Goal: Task Accomplishment & Management: Complete application form

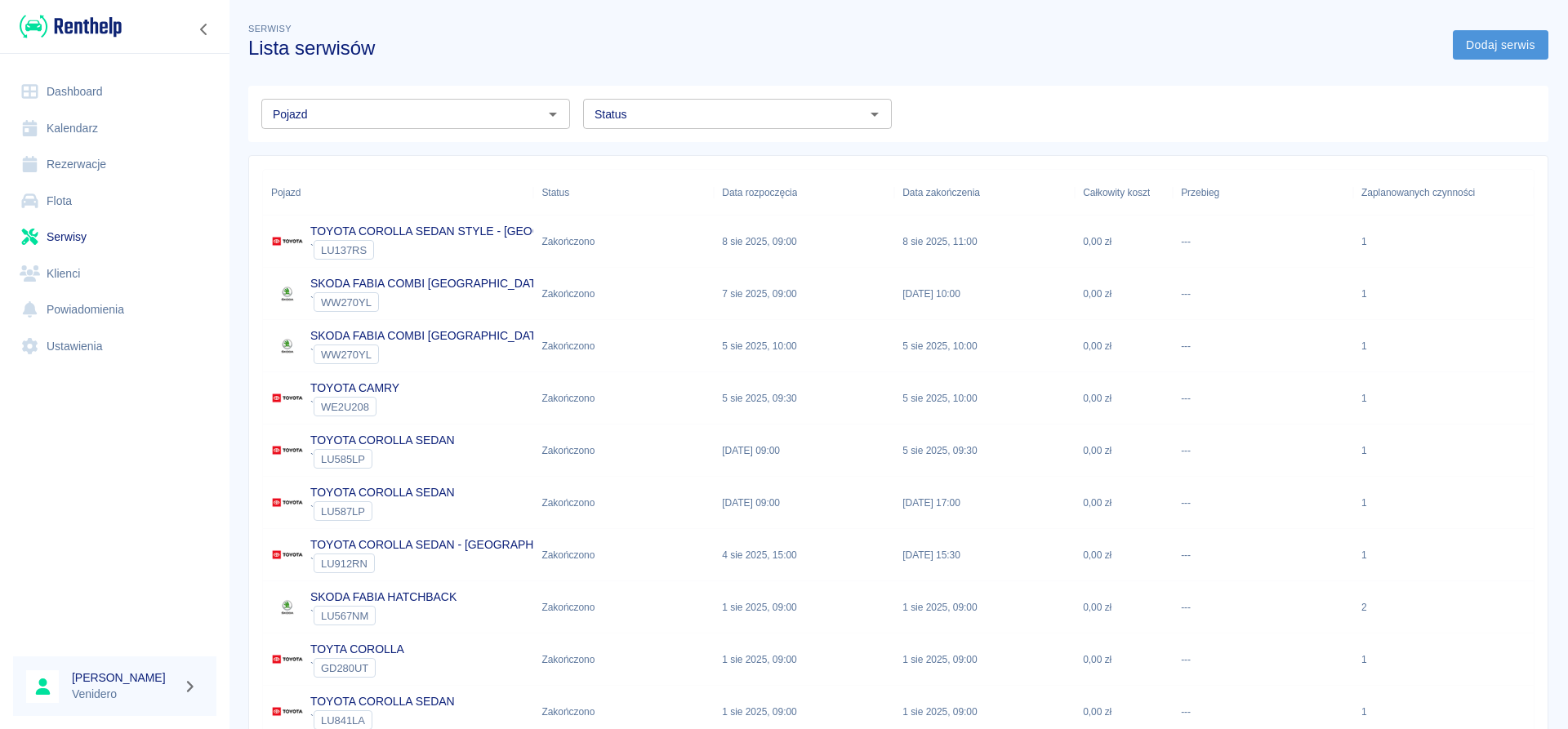
click at [1474, 46] on link "Dodaj serwis" at bounding box center [1500, 45] width 95 height 30
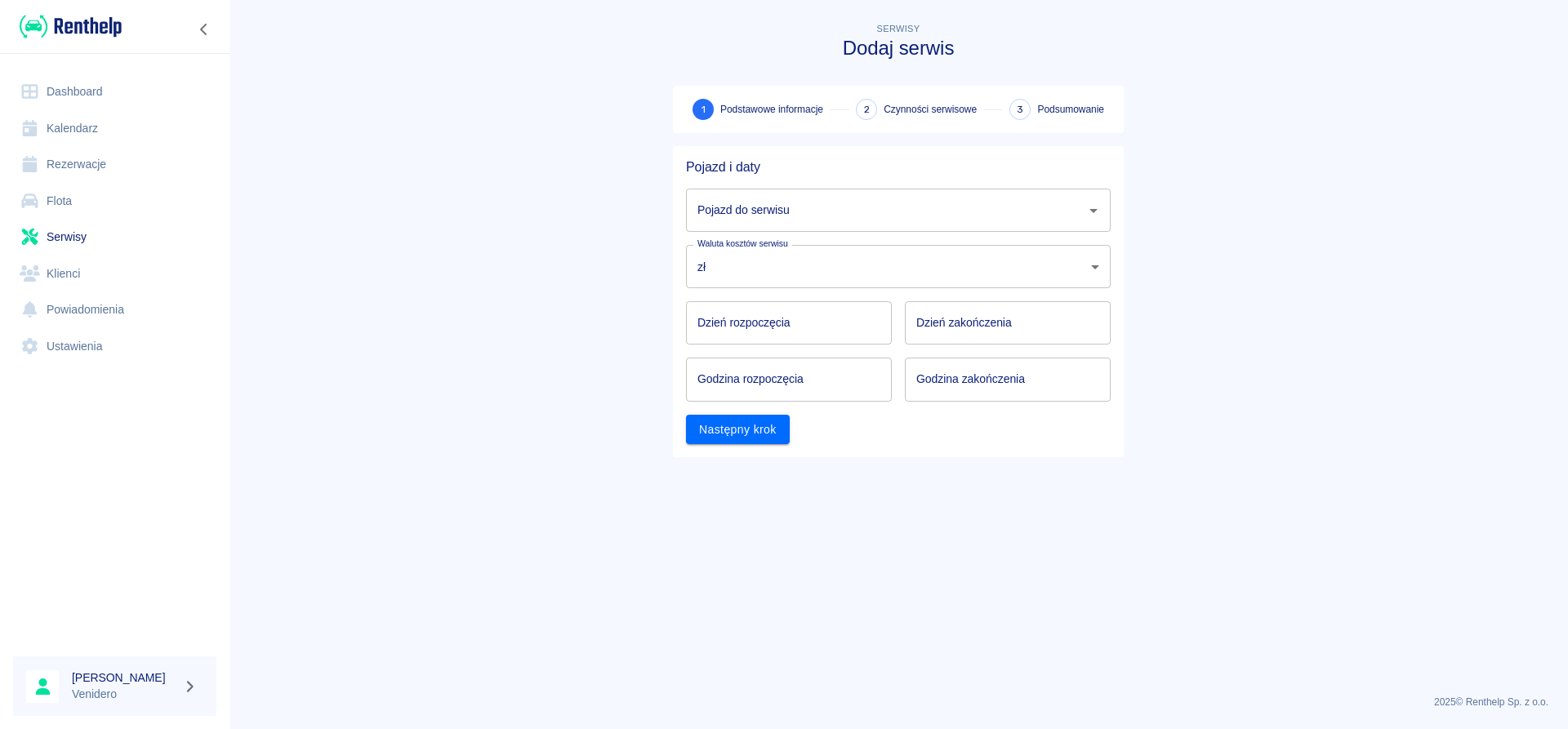
click at [63, 234] on link "Serwisy" at bounding box center [115, 237] width 203 height 37
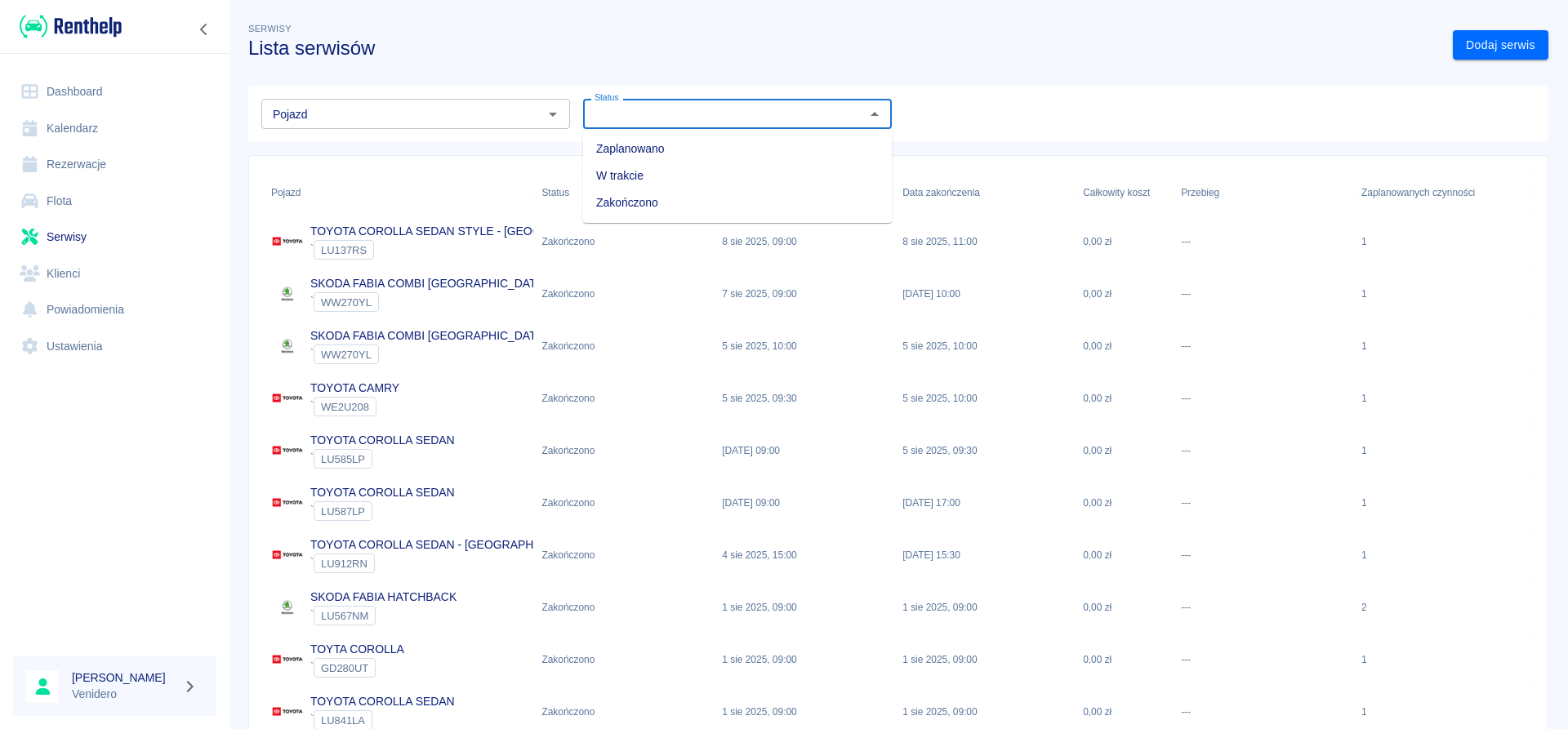
drag, startPoint x: 638, startPoint y: 115, endPoint x: 629, endPoint y: 125, distance: 13.5
click at [636, 116] on input "Status" at bounding box center [724, 113] width 272 height 20
click at [640, 155] on li "Zaplanowano" at bounding box center [737, 149] width 308 height 27
type input "Zaplanowano"
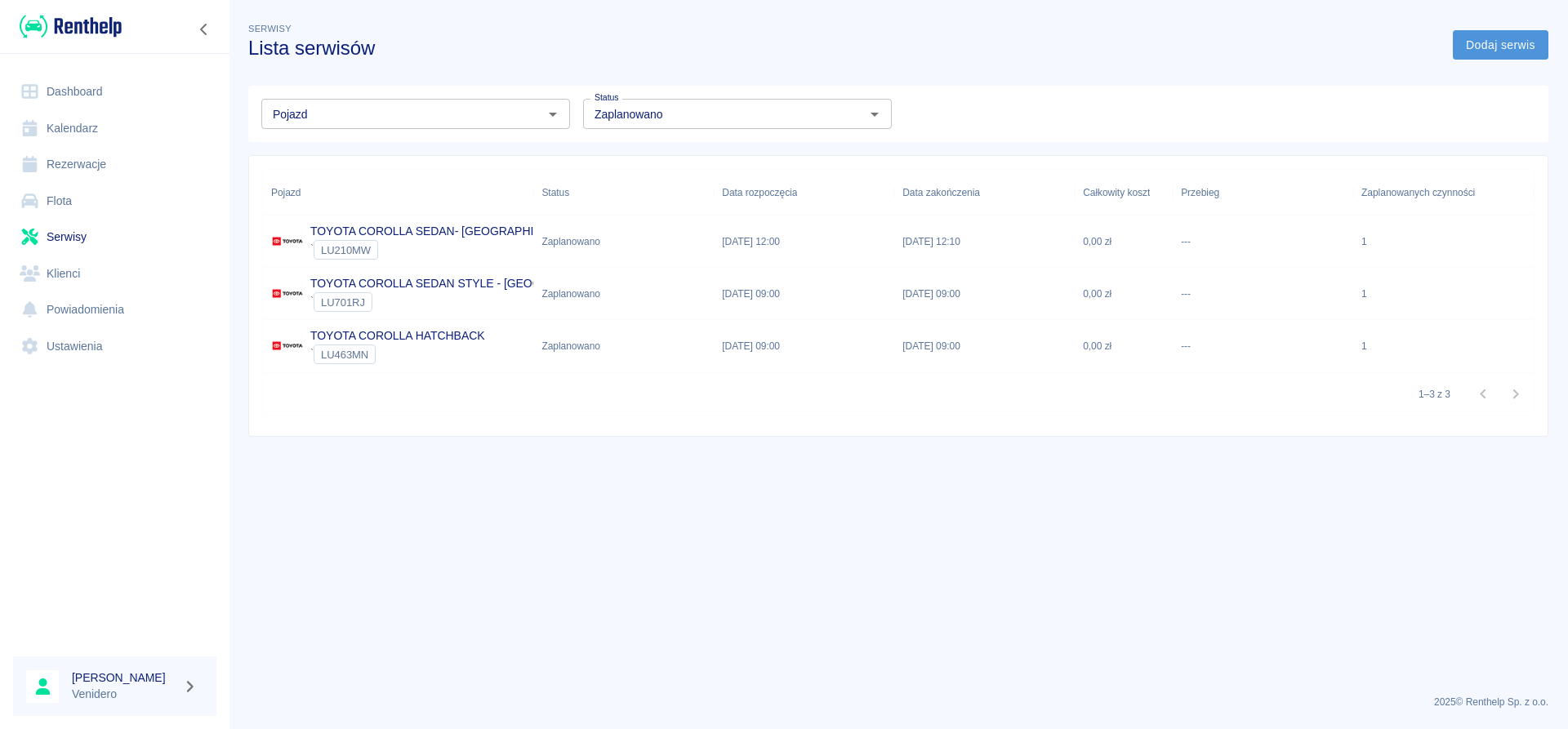
click at [1490, 45] on link "Dodaj serwis" at bounding box center [1500, 45] width 95 height 30
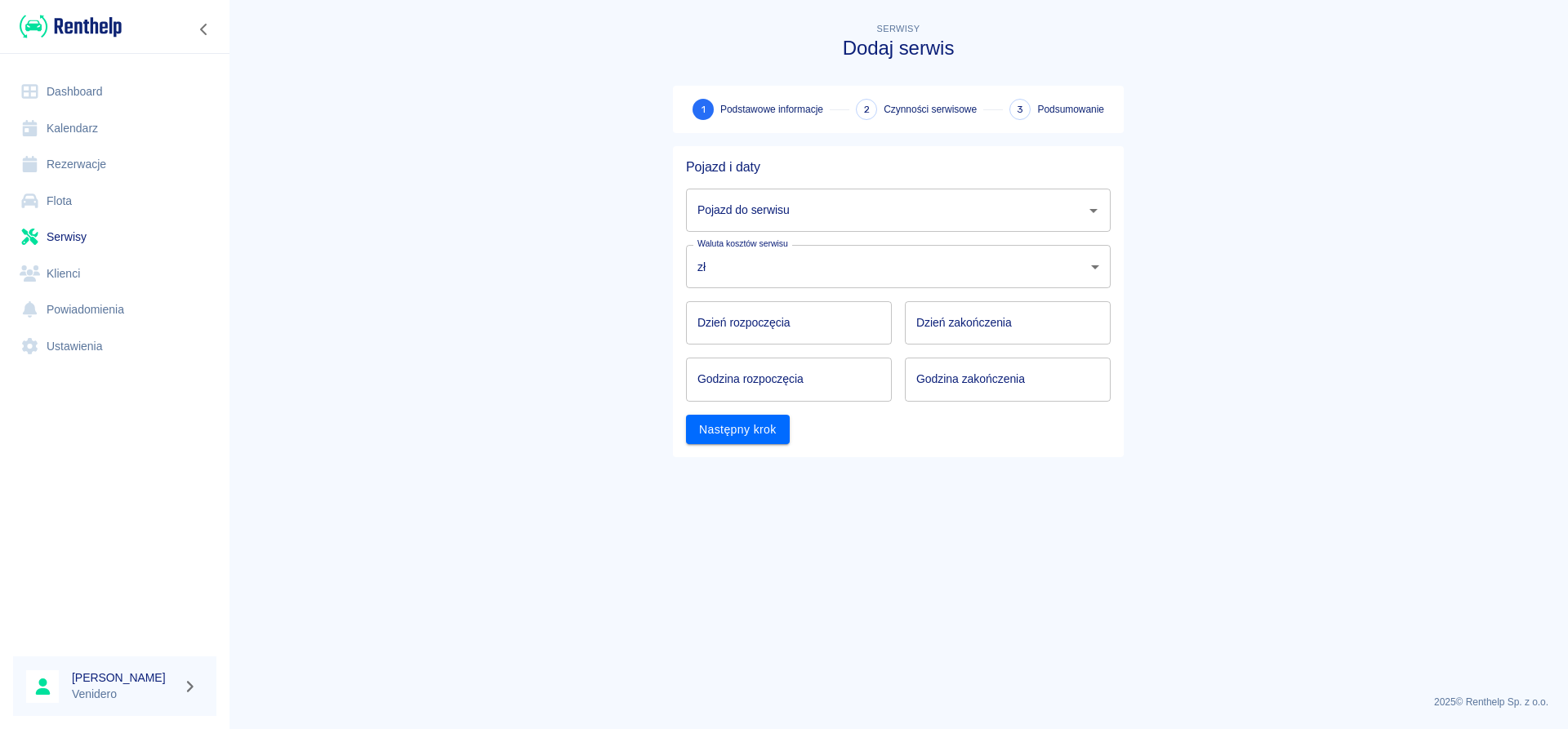
click at [874, 224] on input "Pojazd do serwisu" at bounding box center [886, 210] width 385 height 29
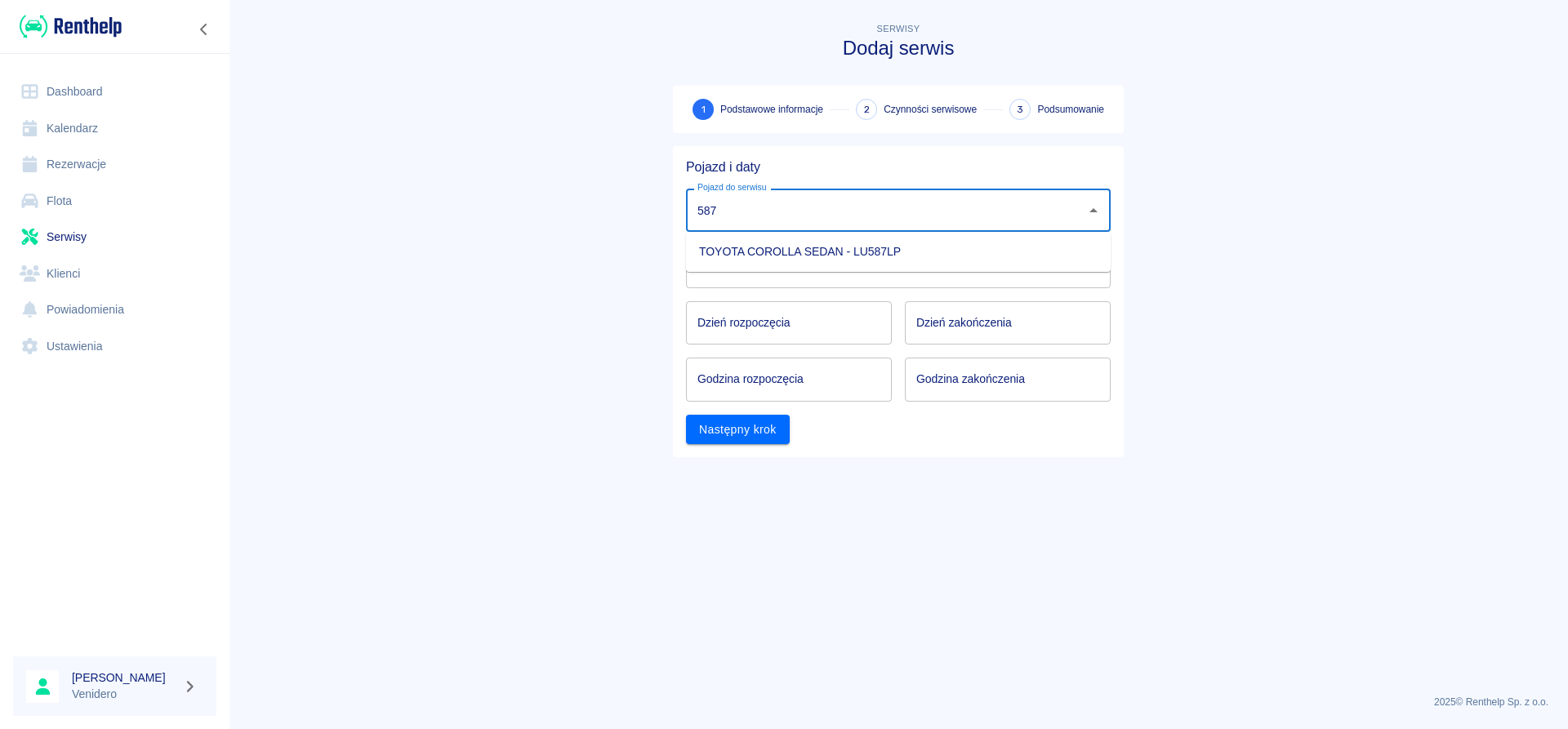
click at [815, 248] on li "TOYOTA COROLLA SEDAN - LU587LP" at bounding box center [899, 252] width 424 height 27
type input "TOYOTA COROLLA SEDAN - LU587LP"
click at [800, 319] on input "DD.MM.YYYY" at bounding box center [789, 323] width 206 height 44
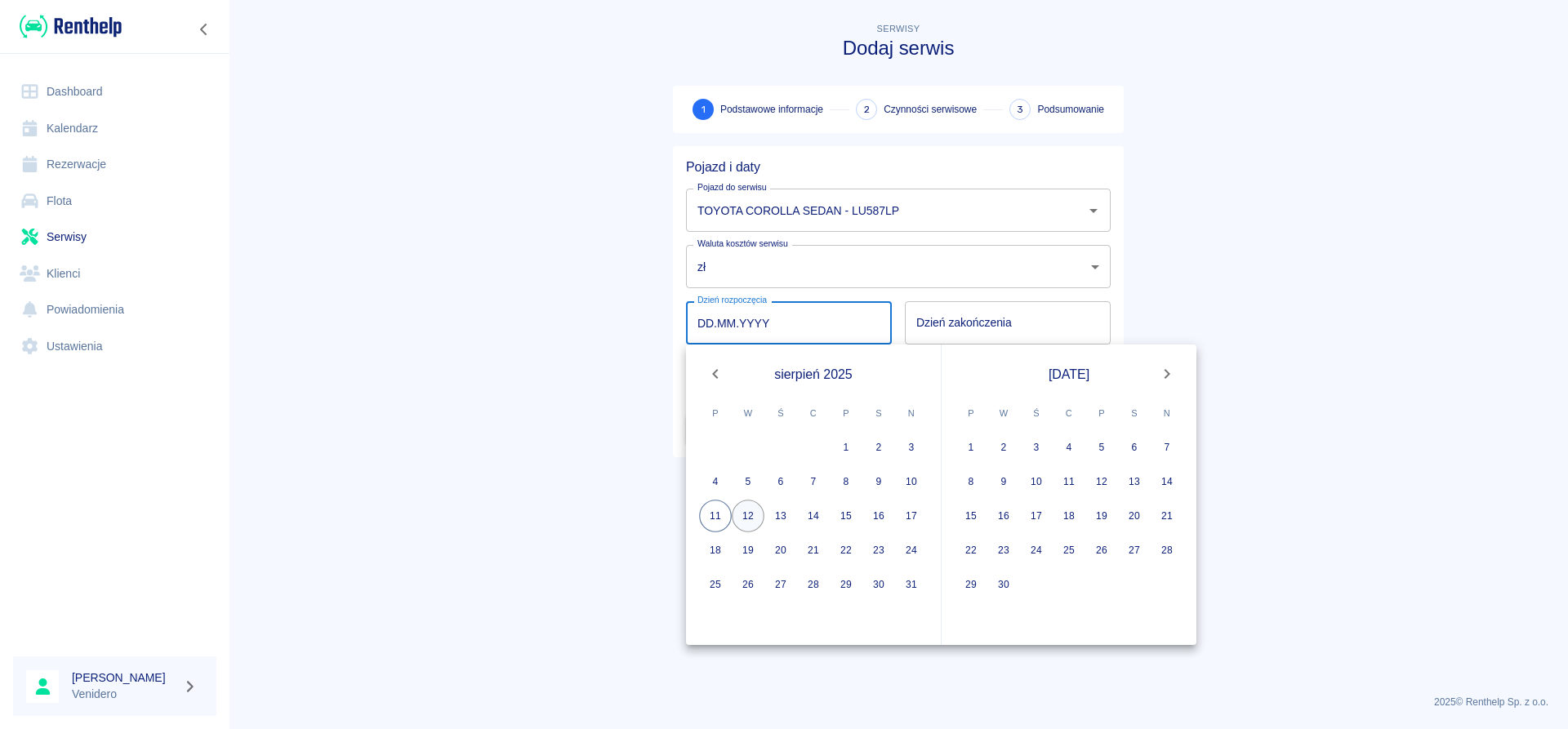
click at [746, 517] on button "12" at bounding box center [748, 516] width 33 height 33
type input "[DATE]"
type input "DD.MM.YYYY"
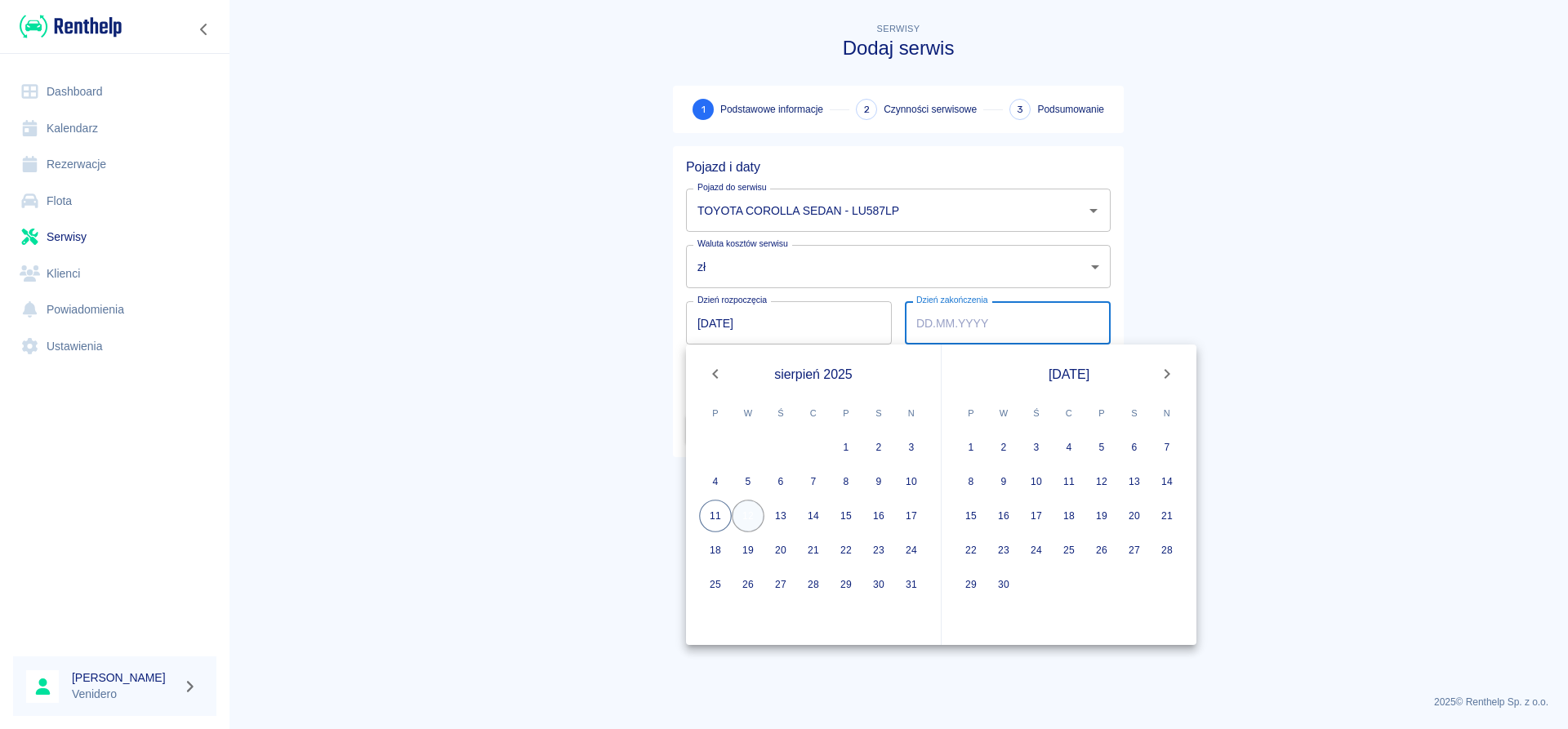
click at [746, 520] on button "12" at bounding box center [748, 516] width 33 height 33
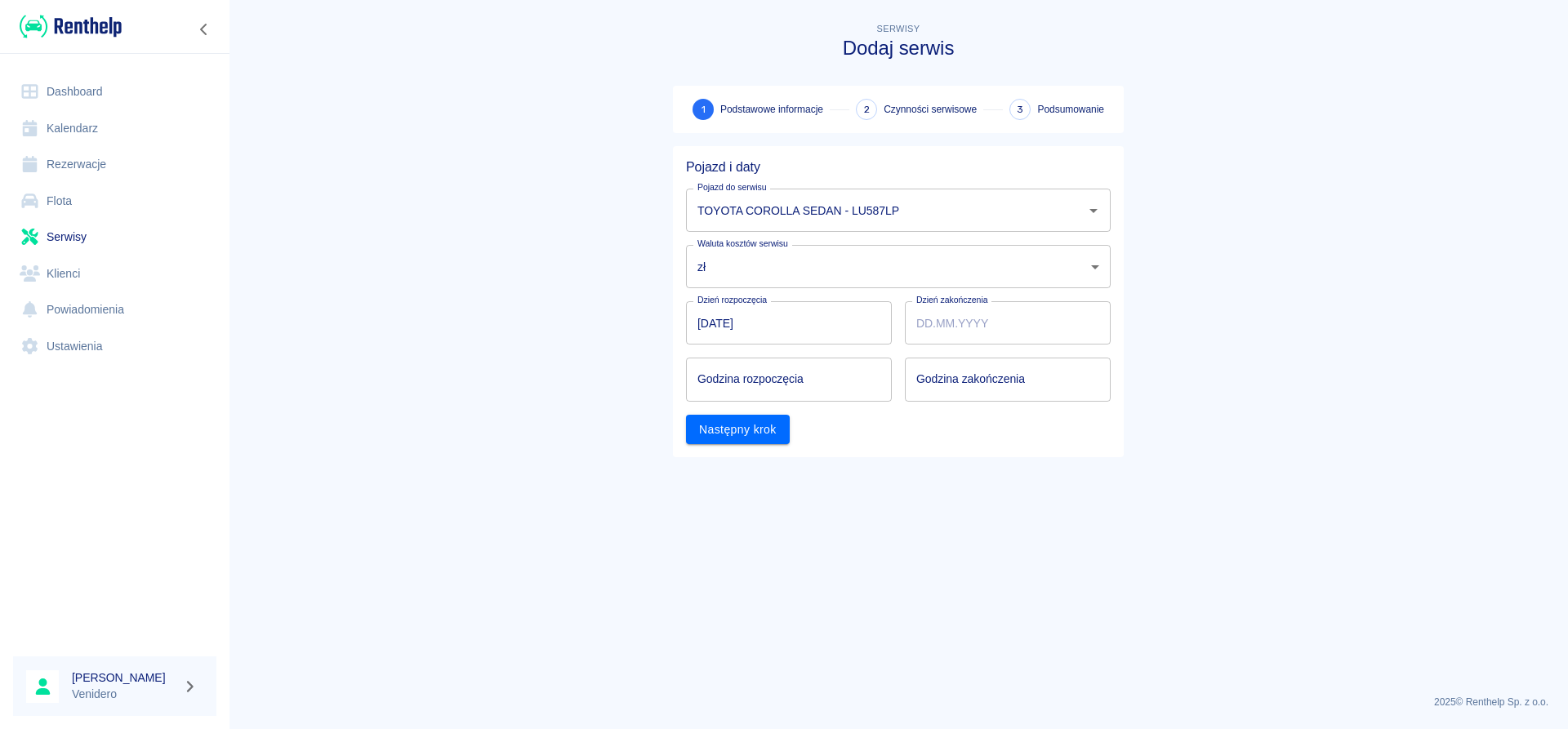
type input "[DATE]"
click at [733, 374] on input "hh:mm" at bounding box center [784, 379] width 194 height 44
type input "10:30"
click at [963, 381] on input "hh:mm" at bounding box center [1002, 379] width 194 height 44
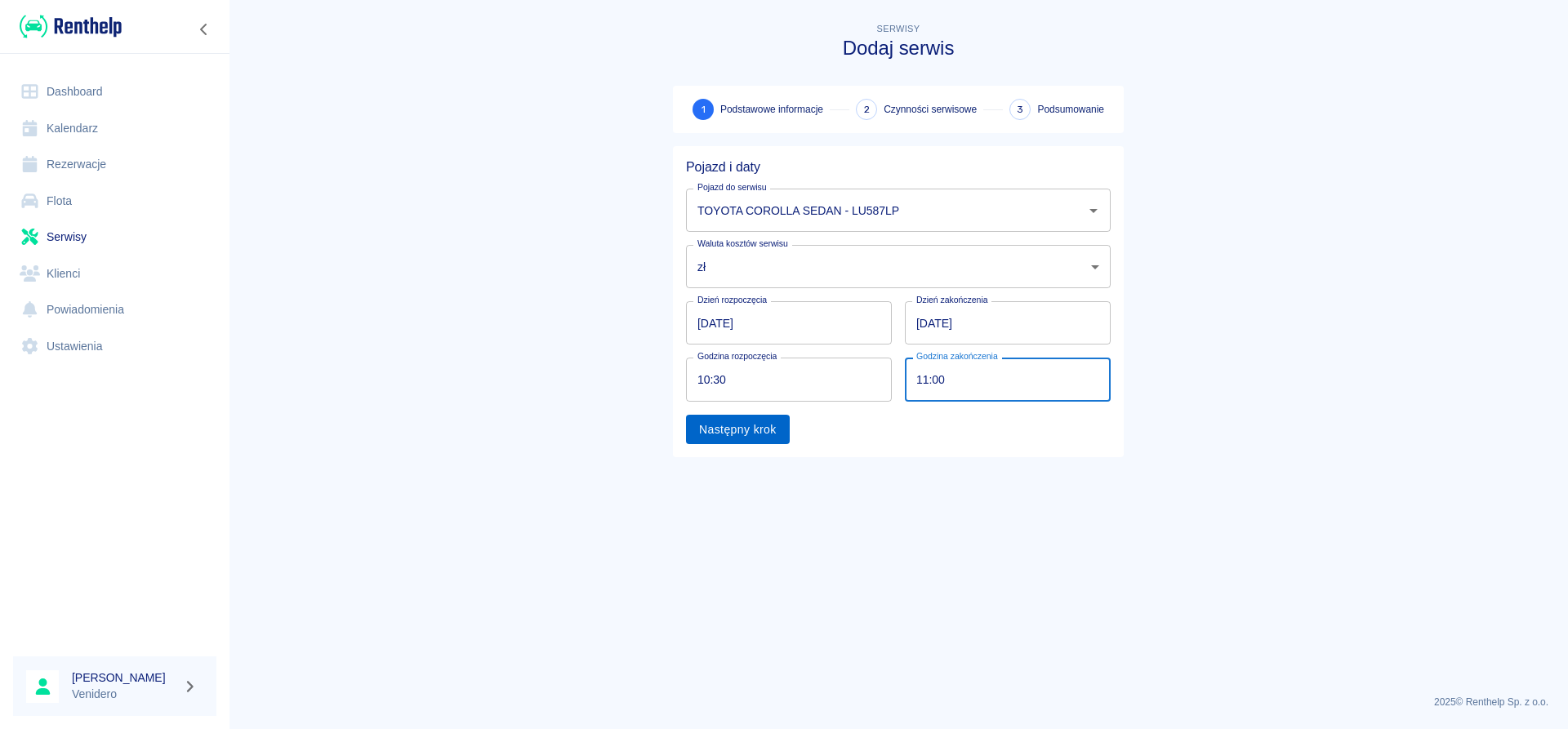
type input "11:00"
click at [762, 430] on button "Następny krok" at bounding box center [738, 430] width 103 height 30
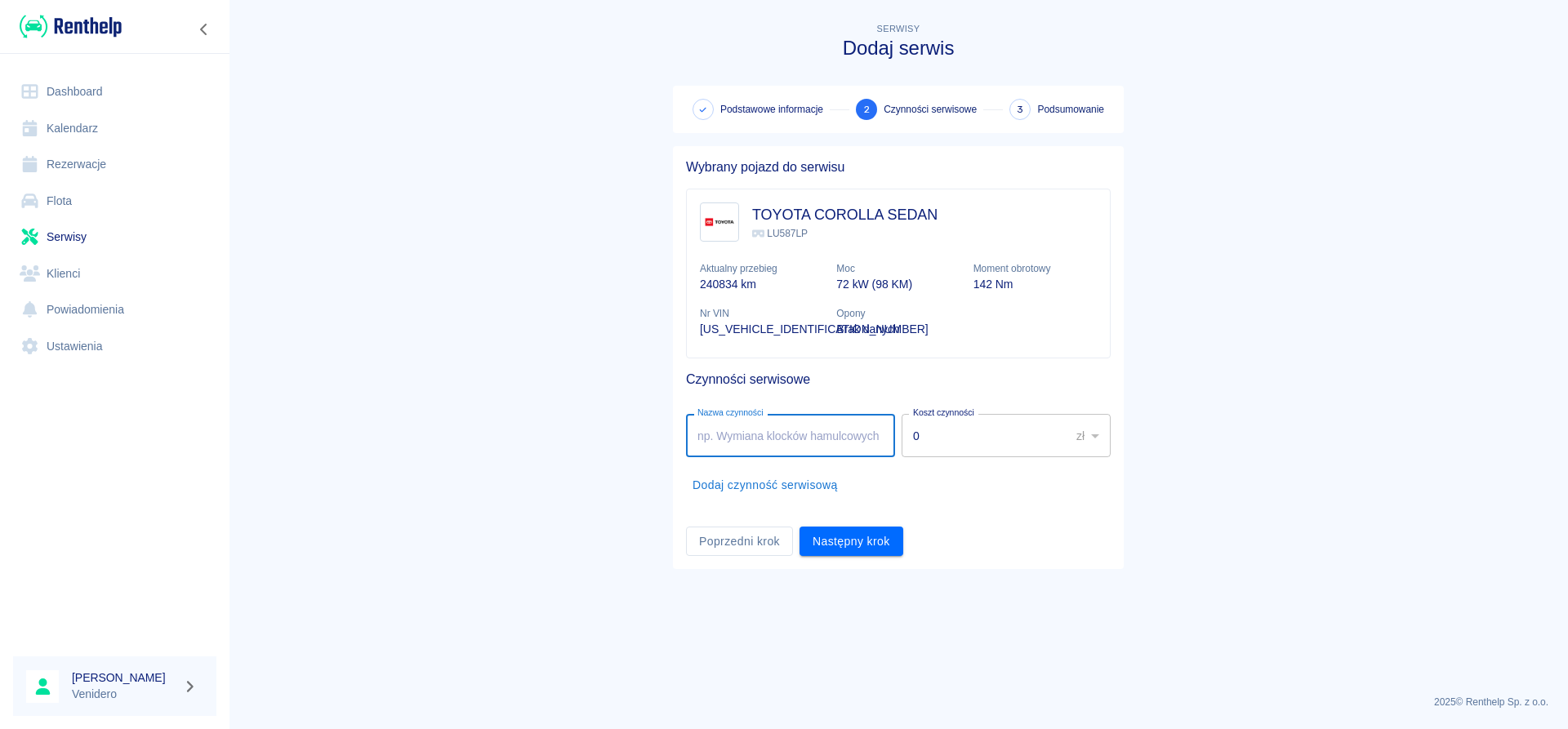
click at [792, 428] on input "Nazwa czynności" at bounding box center [791, 436] width 209 height 44
type input "Serwis gazowy. [STREET_ADDRESS]."
drag, startPoint x: 856, startPoint y: 517, endPoint x: 858, endPoint y: 540, distance: 23.1
click at [857, 521] on div "Poprzedni krok Następny krok" at bounding box center [891, 535] width 438 height 44
click at [858, 541] on button "Następny krok" at bounding box center [851, 542] width 103 height 30
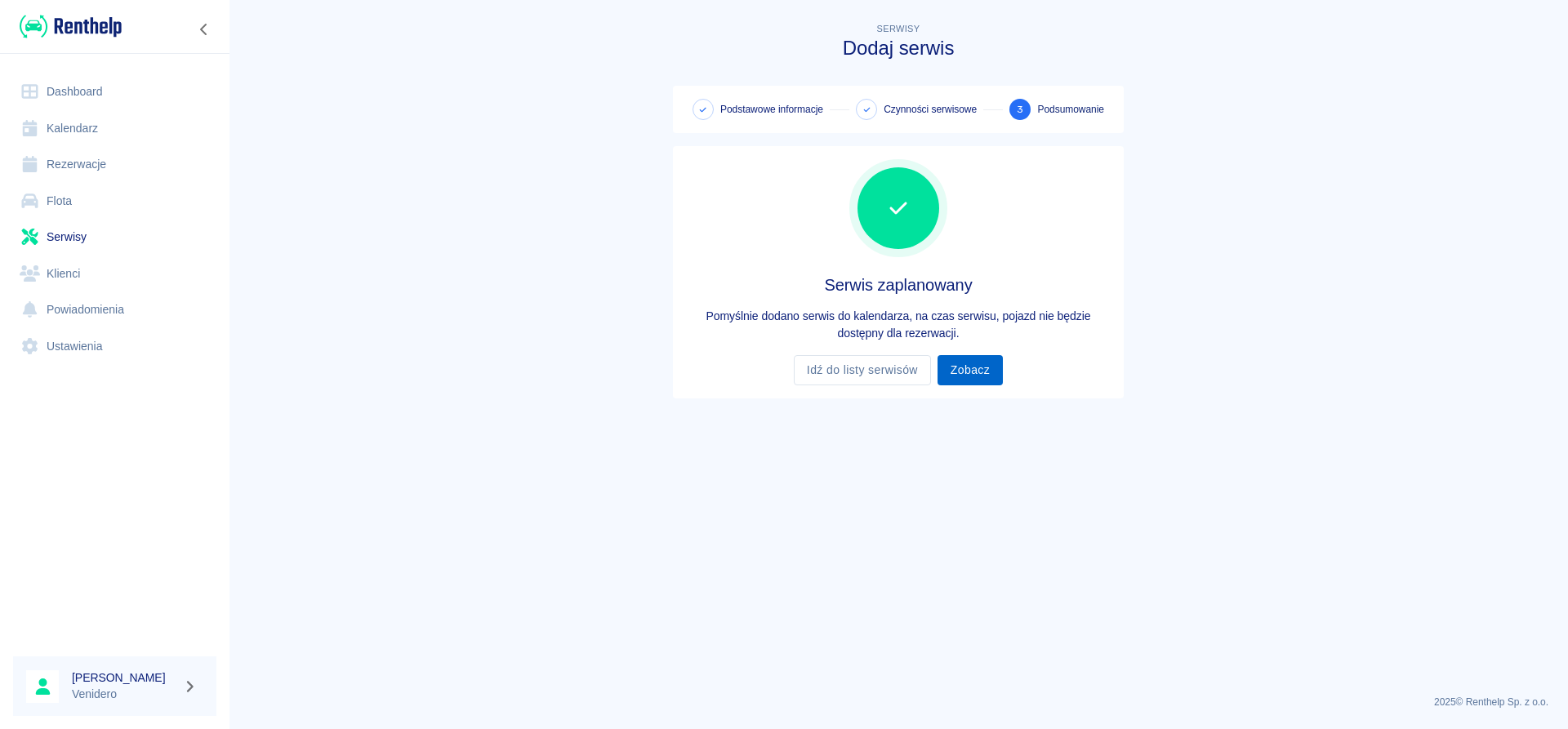
click at [973, 367] on link "Zobacz" at bounding box center [970, 371] width 65 height 30
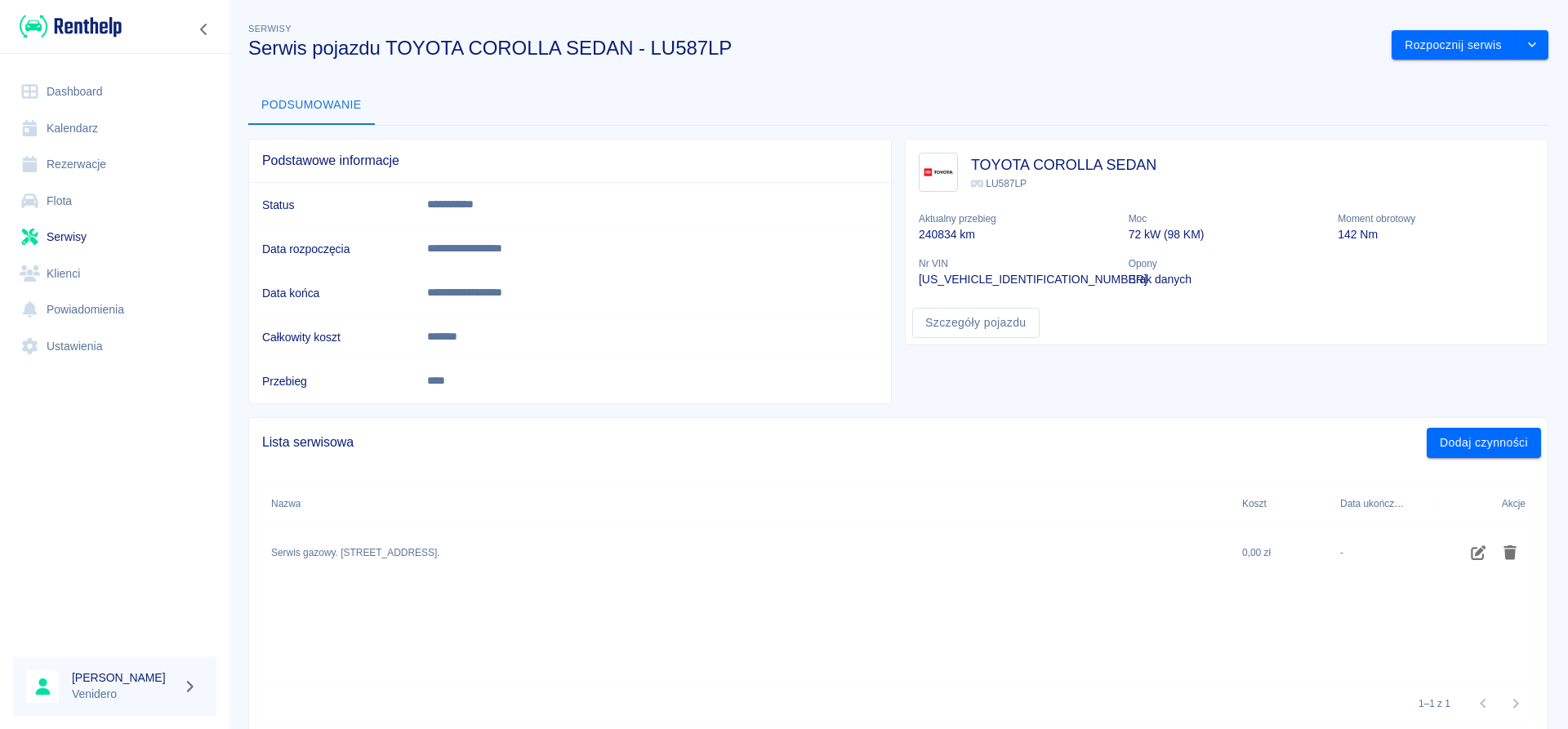
click at [75, 242] on link "Serwisy" at bounding box center [115, 237] width 203 height 37
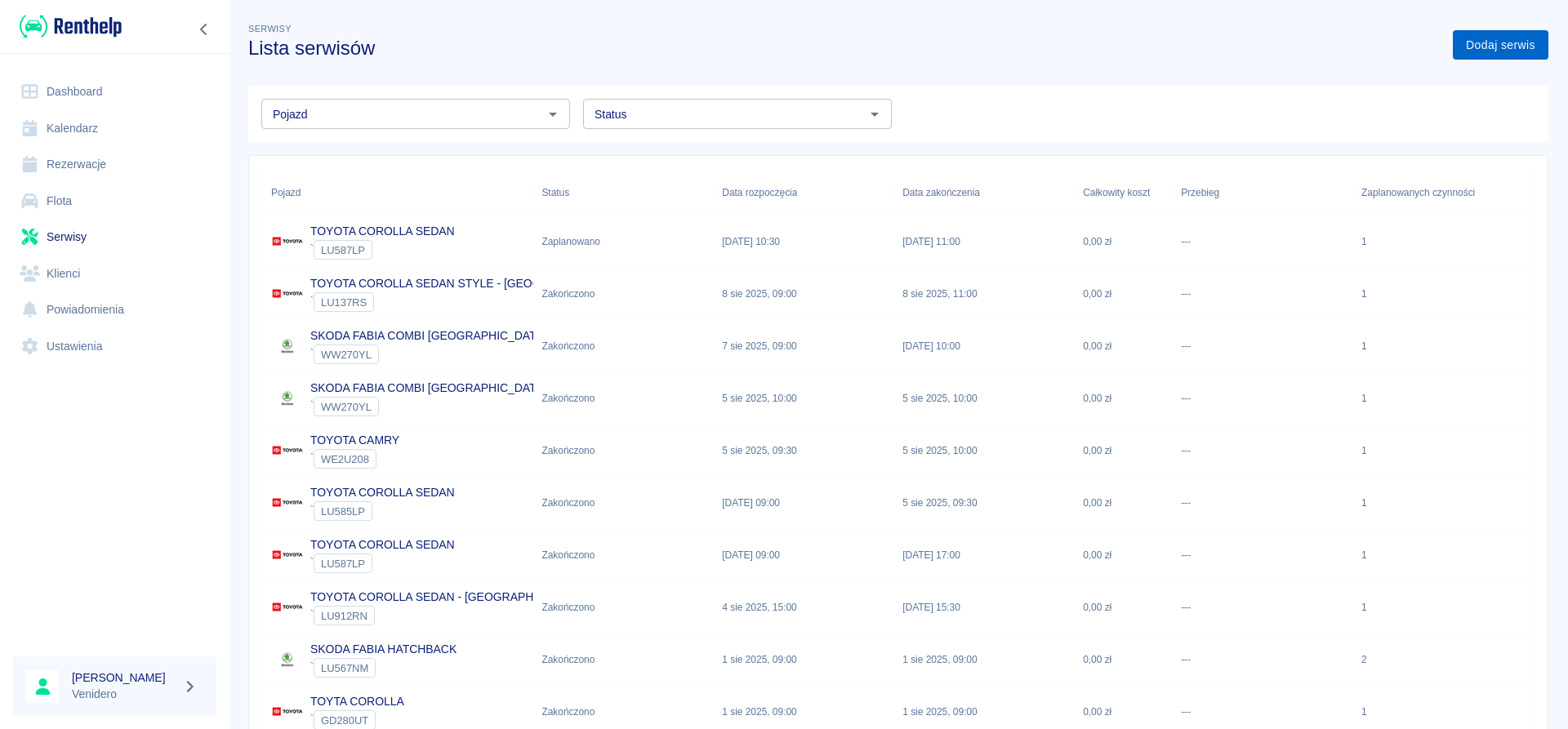
click at [1494, 43] on link "Dodaj serwis" at bounding box center [1500, 45] width 95 height 30
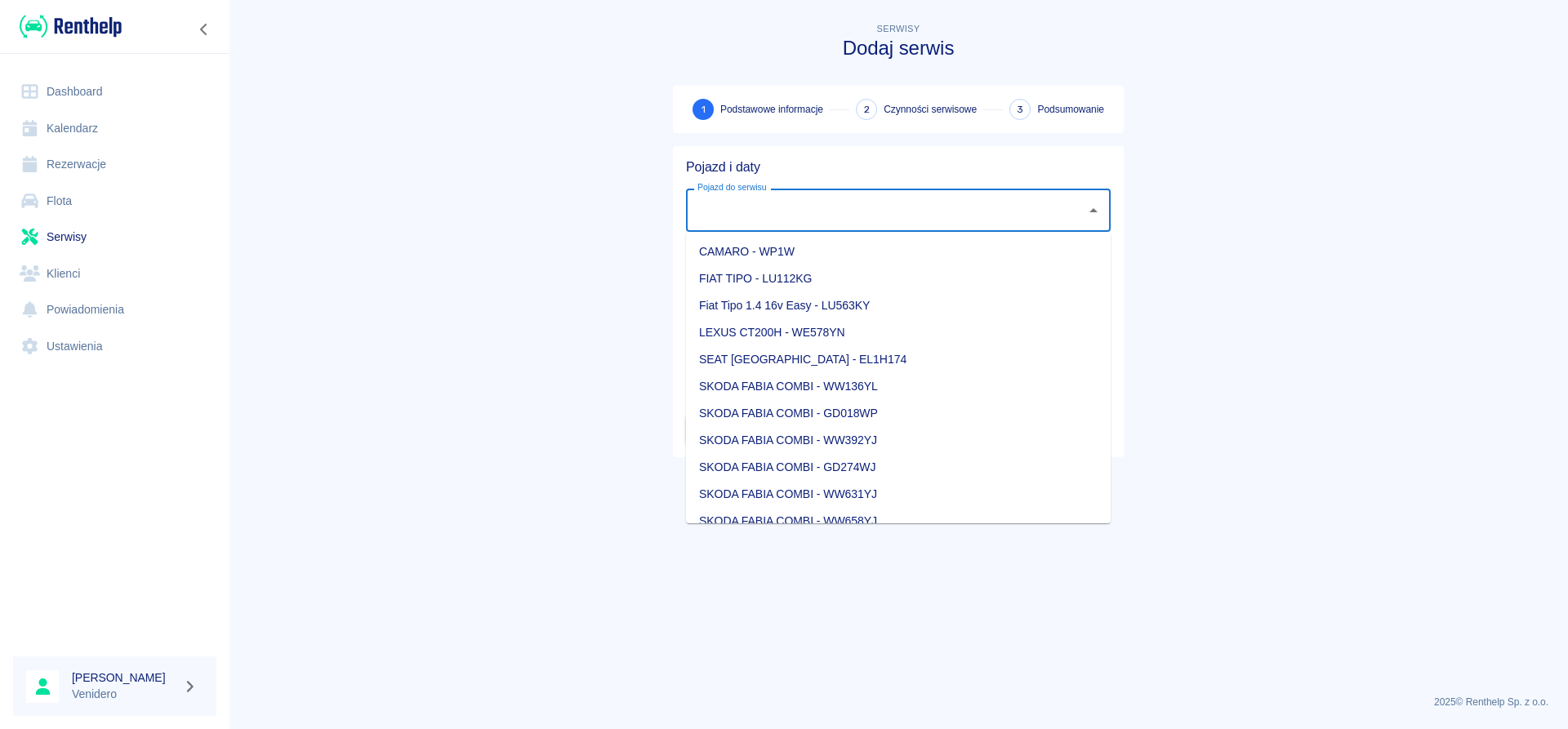
click at [776, 206] on input "Pojazd do serwisu" at bounding box center [886, 210] width 385 height 29
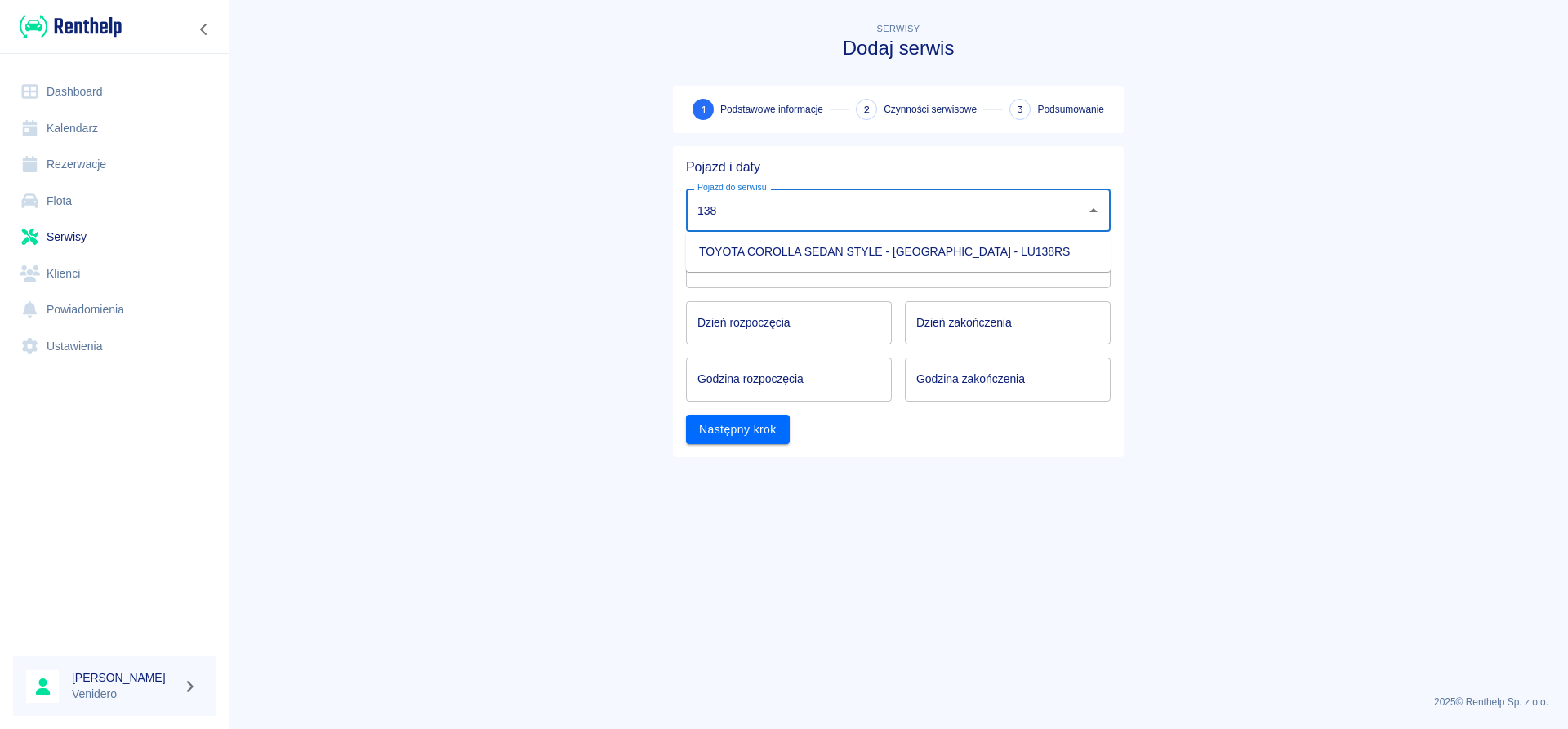
click at [837, 253] on li "TOYOTA COROLLA SEDAN STYLE - [GEOGRAPHIC_DATA] - LU138RS" at bounding box center [899, 252] width 424 height 27
type input "TOYOTA COROLLA SEDAN STYLE - [GEOGRAPHIC_DATA] - LU138RS"
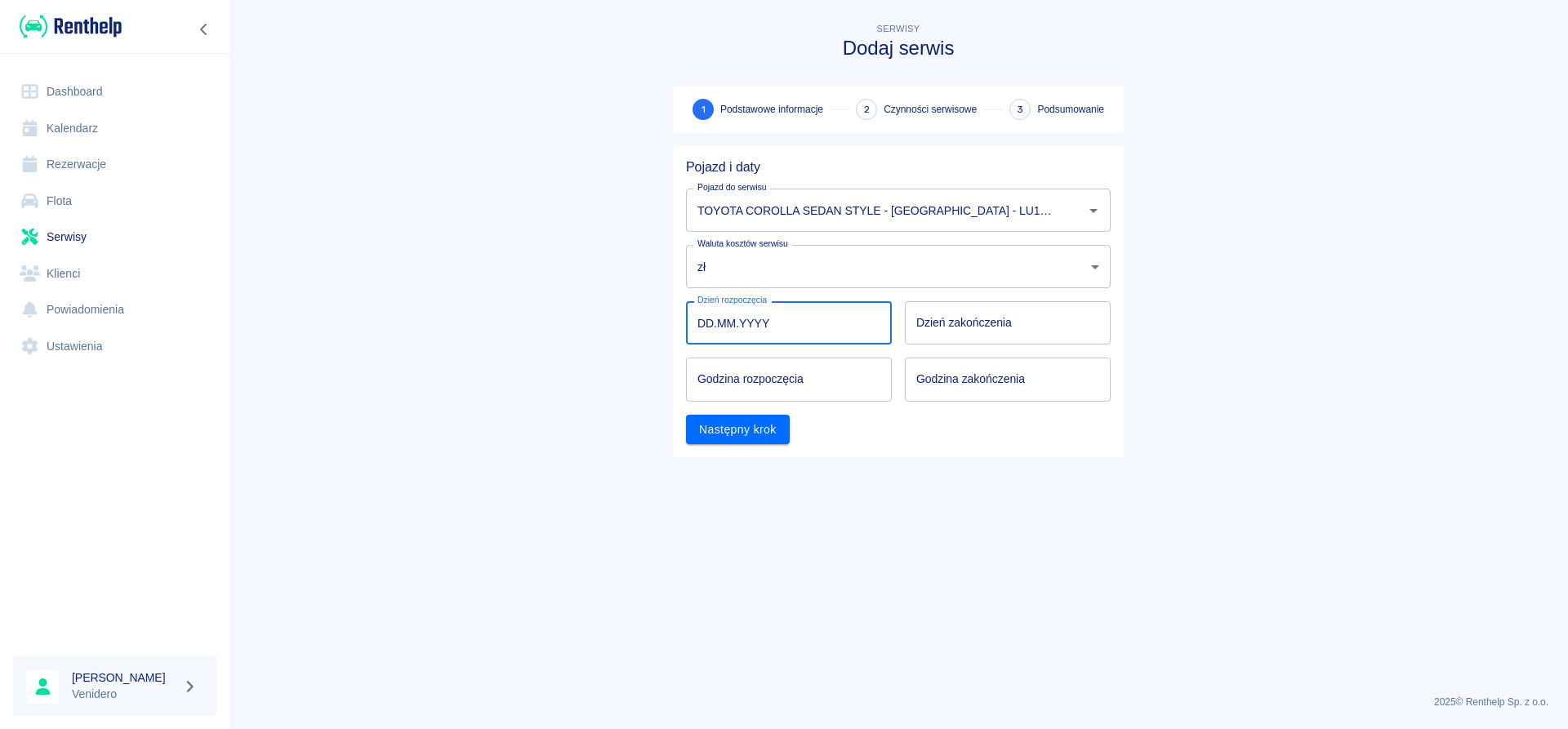
click at [797, 327] on input "DD.MM.YYYY" at bounding box center [789, 323] width 206 height 44
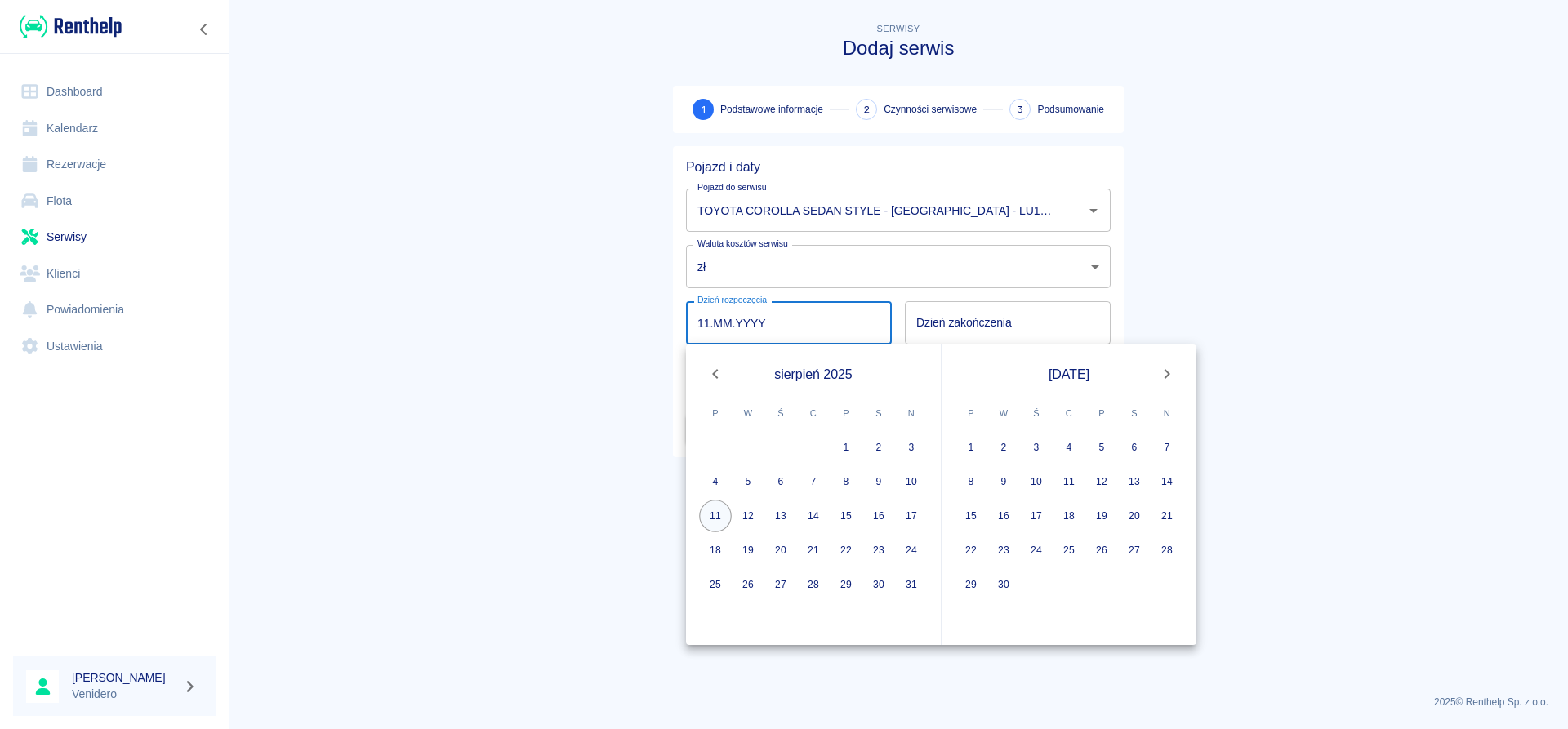
click at [717, 516] on button "11" at bounding box center [715, 516] width 33 height 33
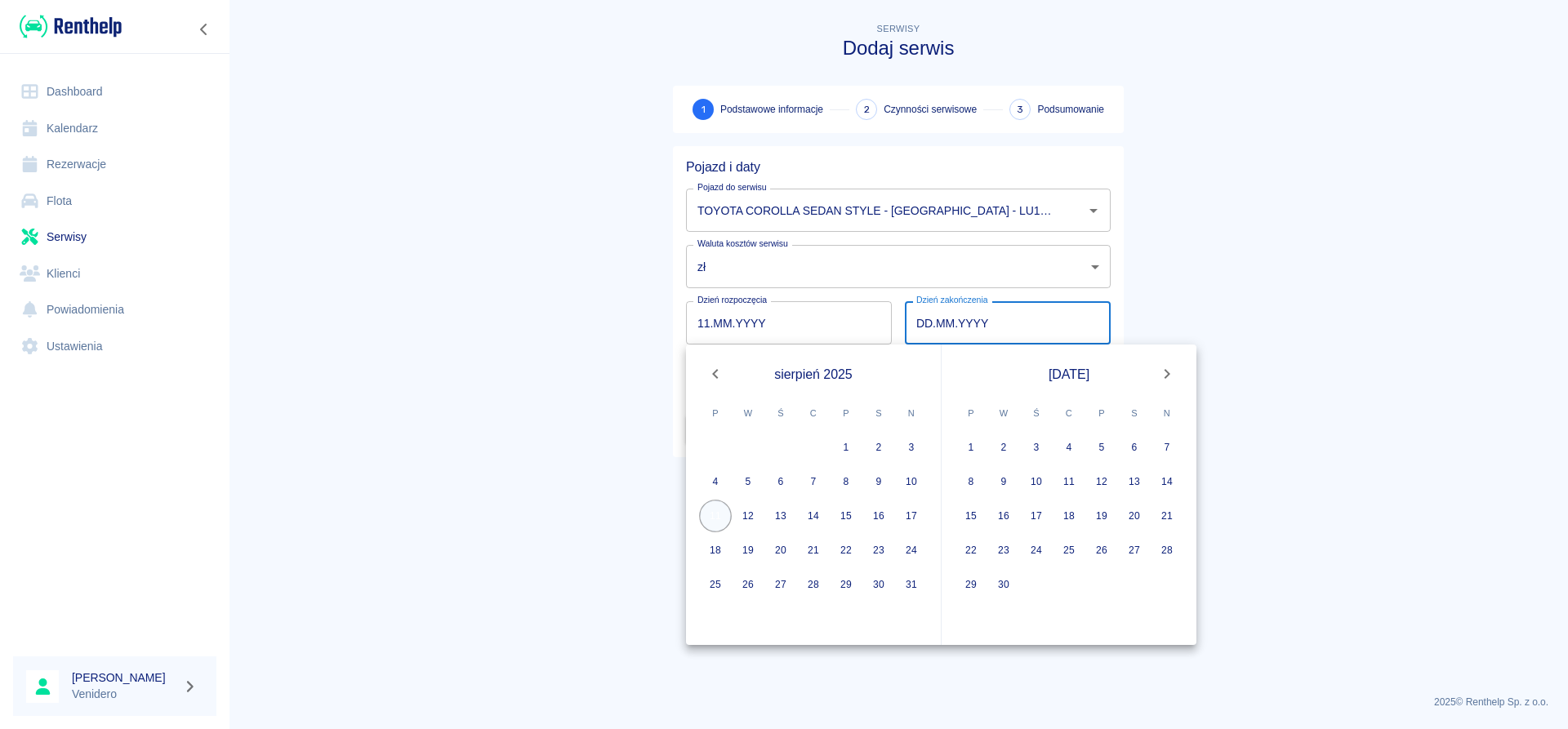
type input "[DATE]"
type input "DD.MM.YYYY"
click at [746, 512] on button "12" at bounding box center [748, 516] width 33 height 33
type input "[DATE]"
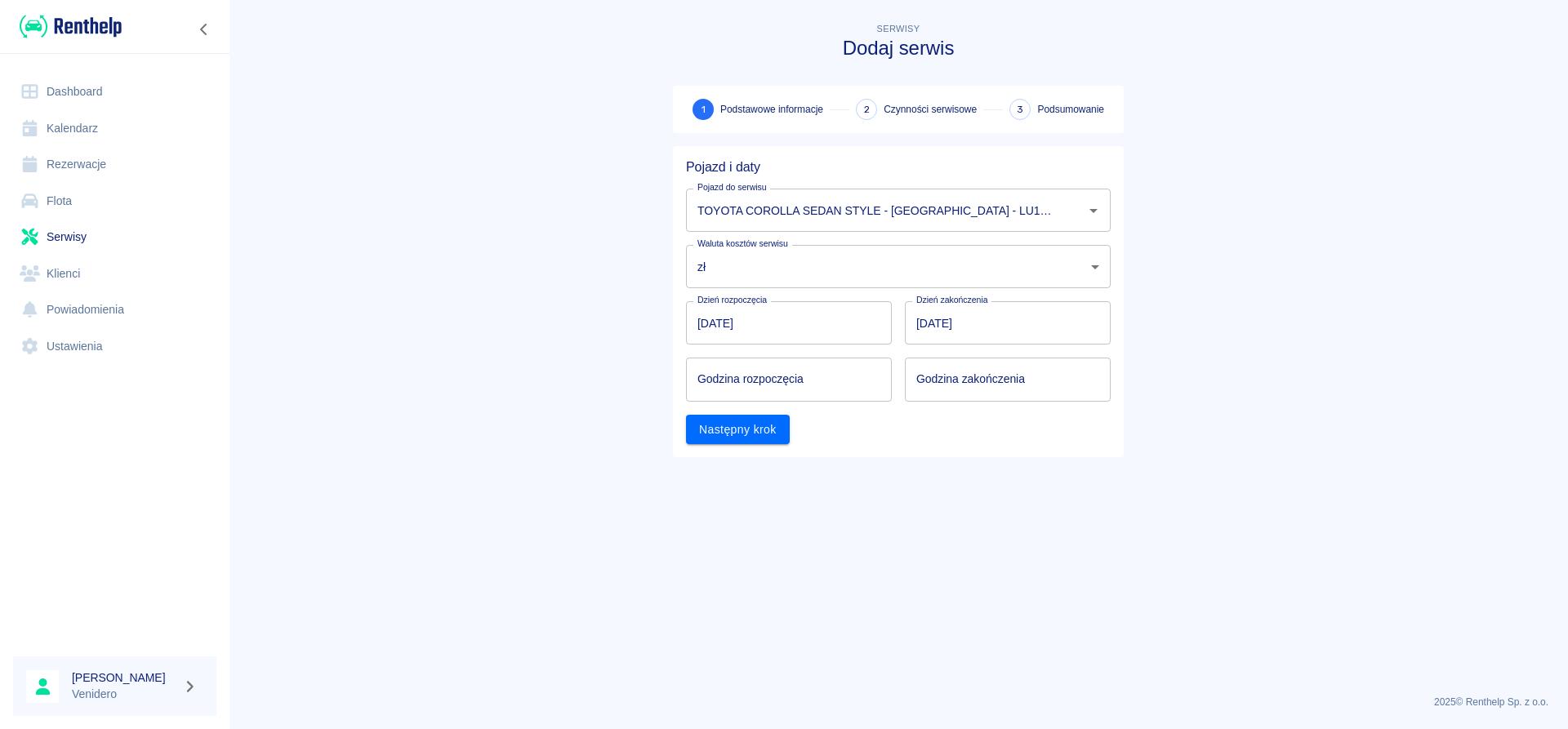
click at [778, 311] on input "[DATE]" at bounding box center [789, 323] width 206 height 44
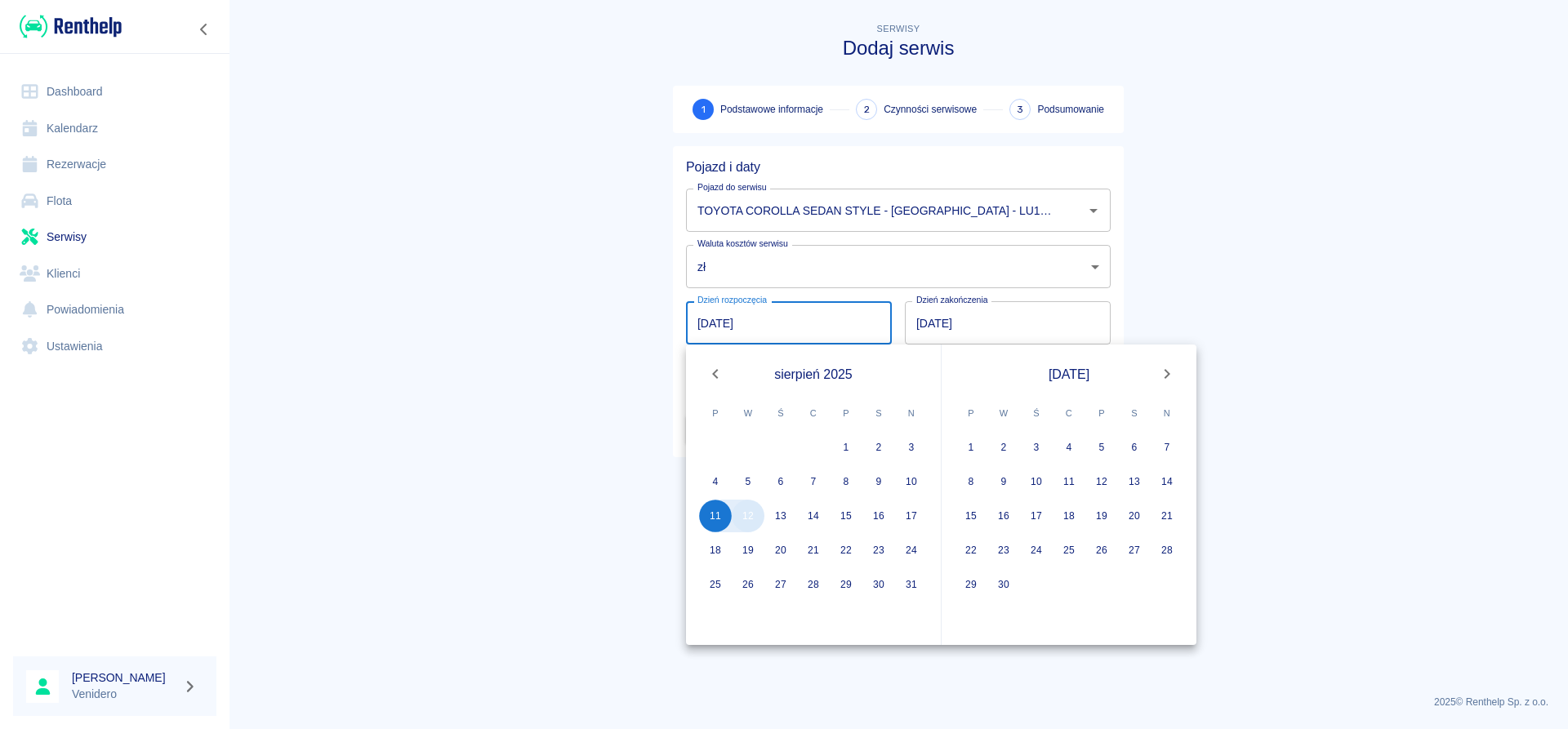
click at [751, 520] on button "12" at bounding box center [748, 516] width 33 height 33
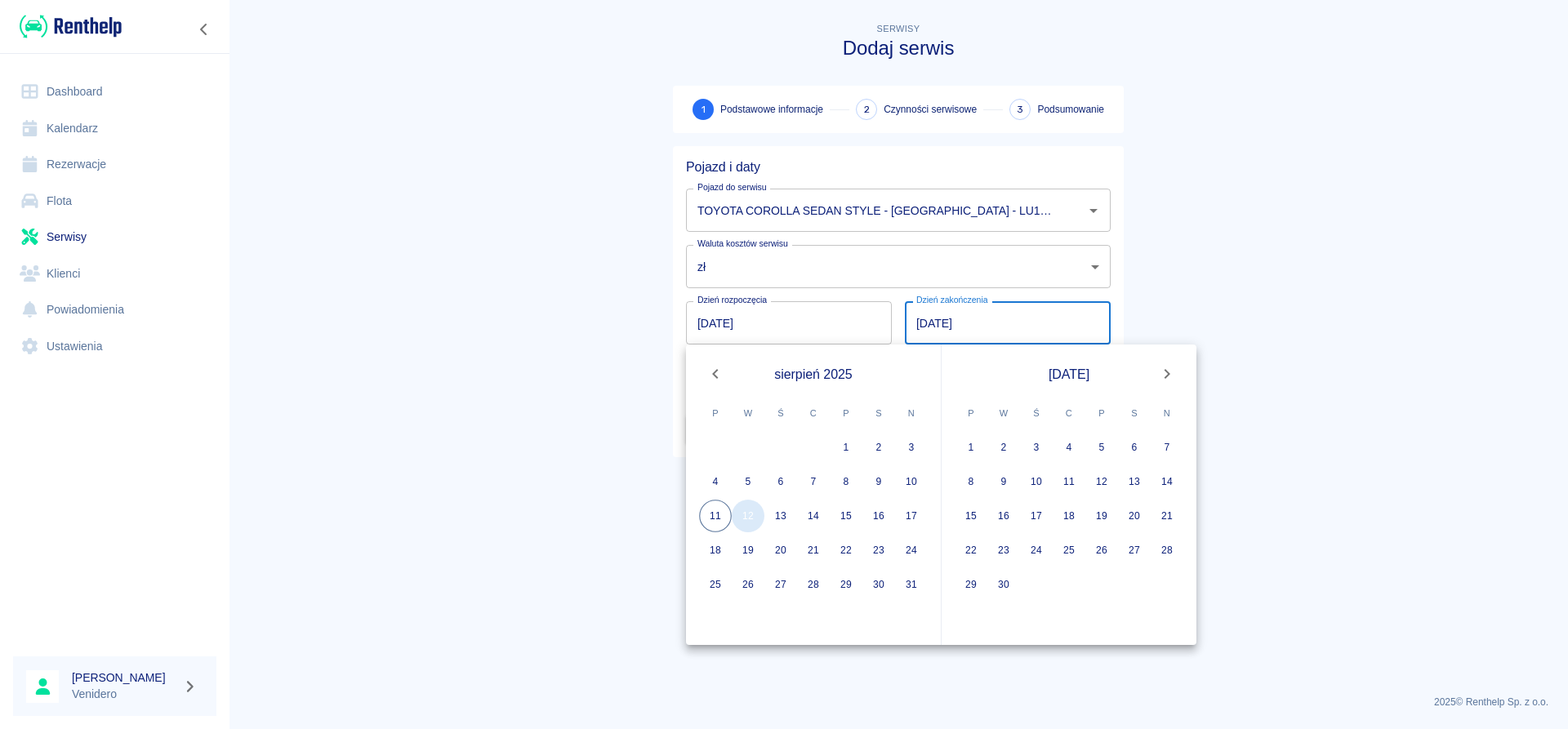
type input "[DATE]"
click at [754, 517] on button "12" at bounding box center [748, 516] width 33 height 33
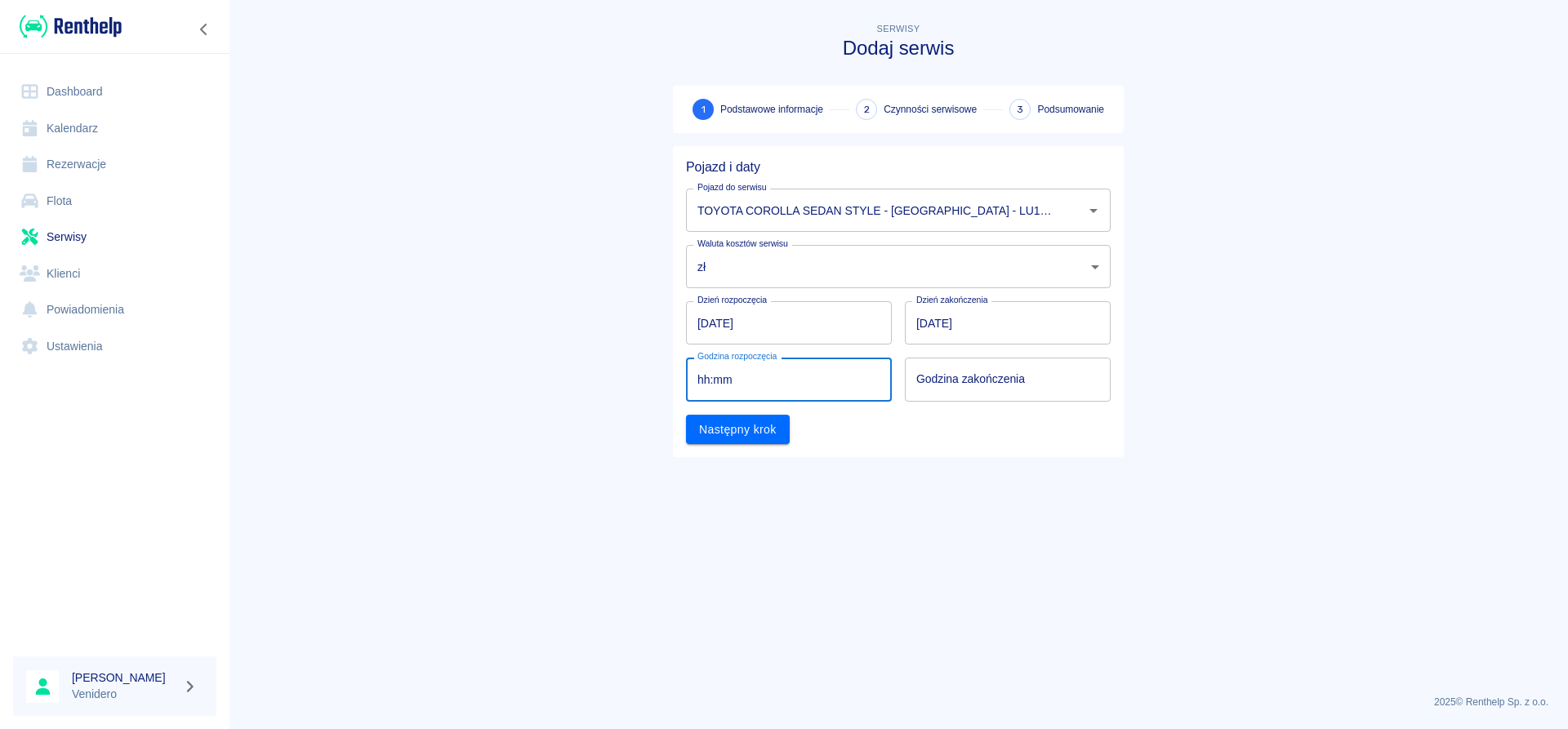
click at [715, 382] on input "hh:mm" at bounding box center [784, 379] width 194 height 44
type input "11:00"
click at [937, 378] on input "hh:mm" at bounding box center [1002, 379] width 194 height 44
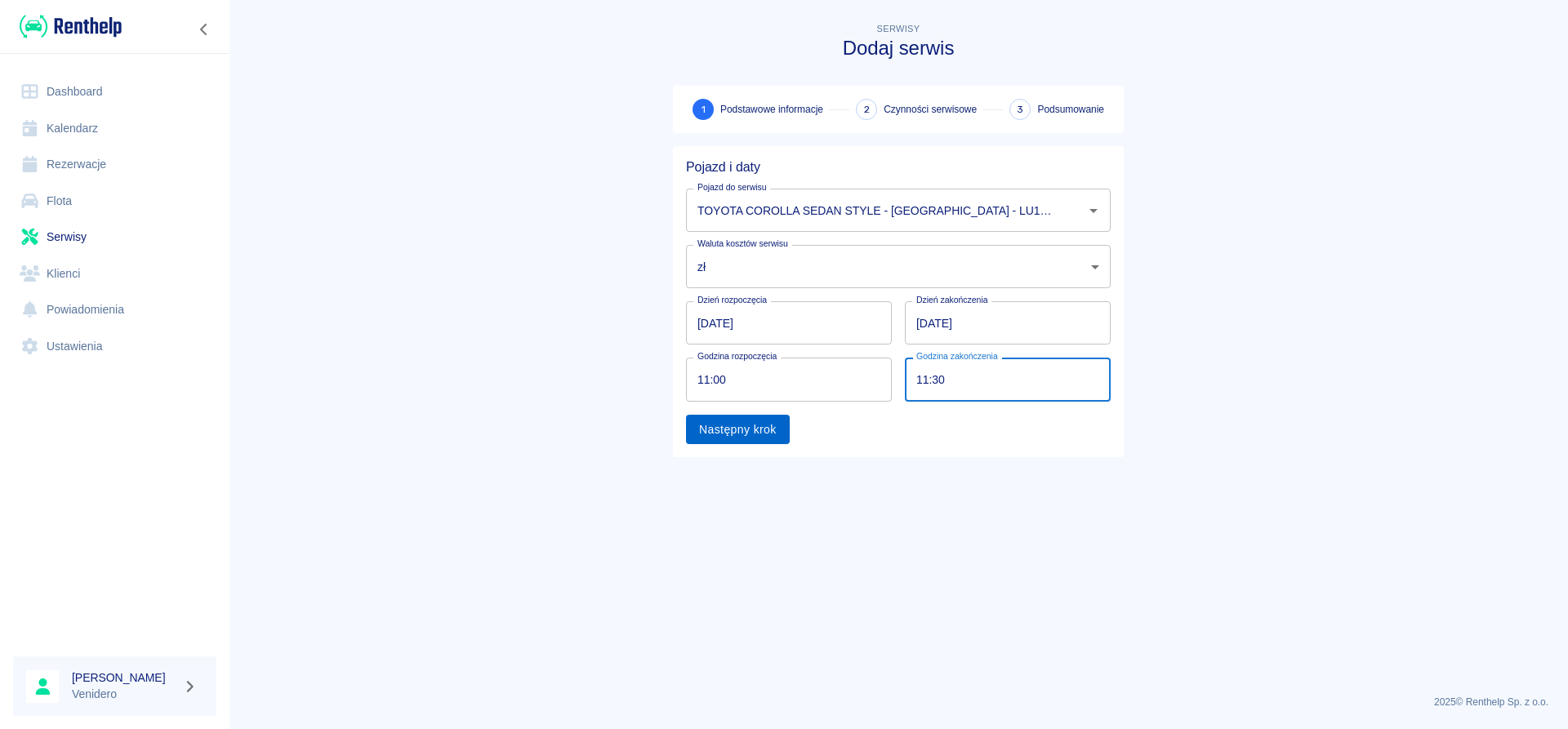
type input "11:30"
click at [770, 437] on button "Następny krok" at bounding box center [738, 430] width 103 height 30
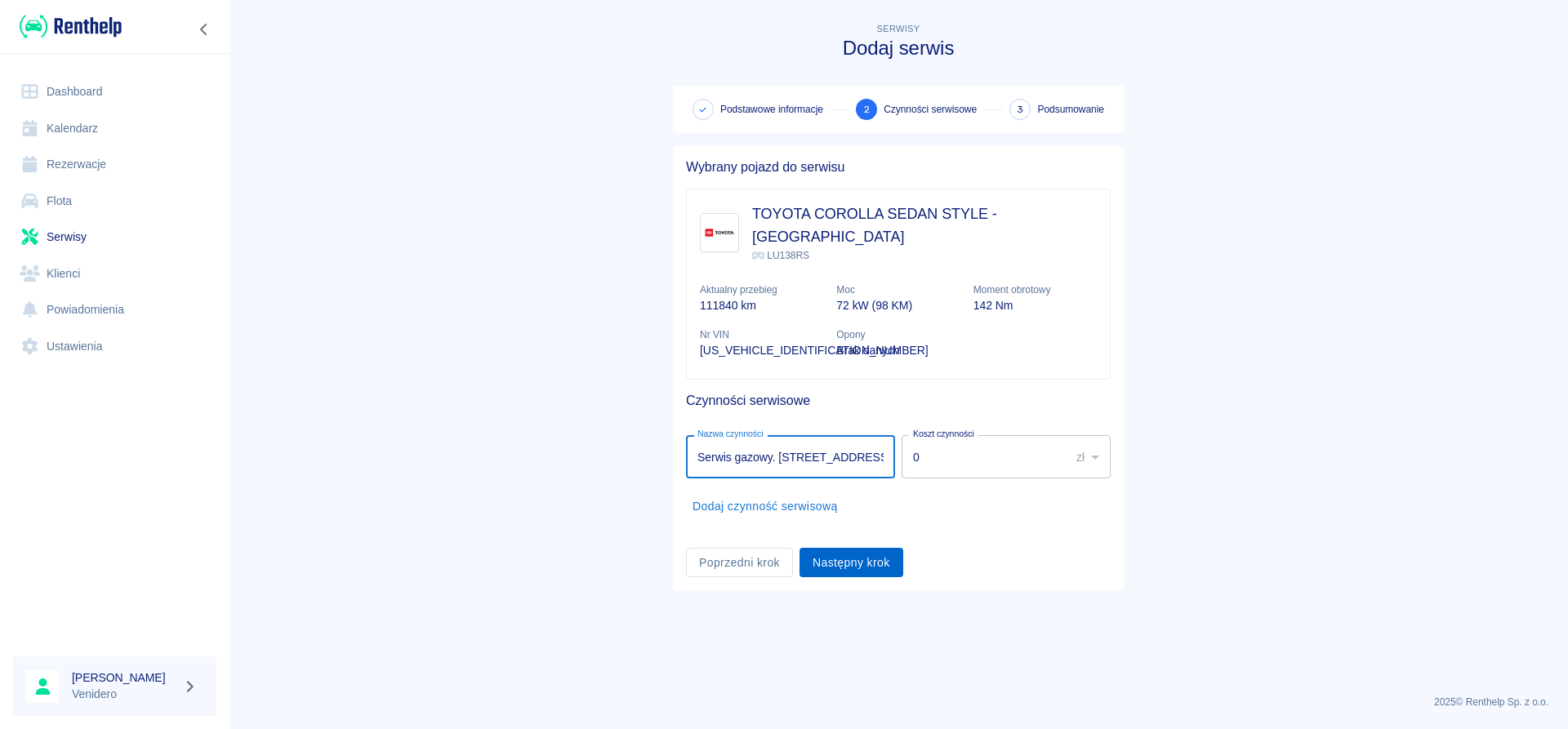
type input "Serwis gazowy. [STREET_ADDRESS]."
click at [873, 548] on button "Następny krok" at bounding box center [851, 563] width 103 height 30
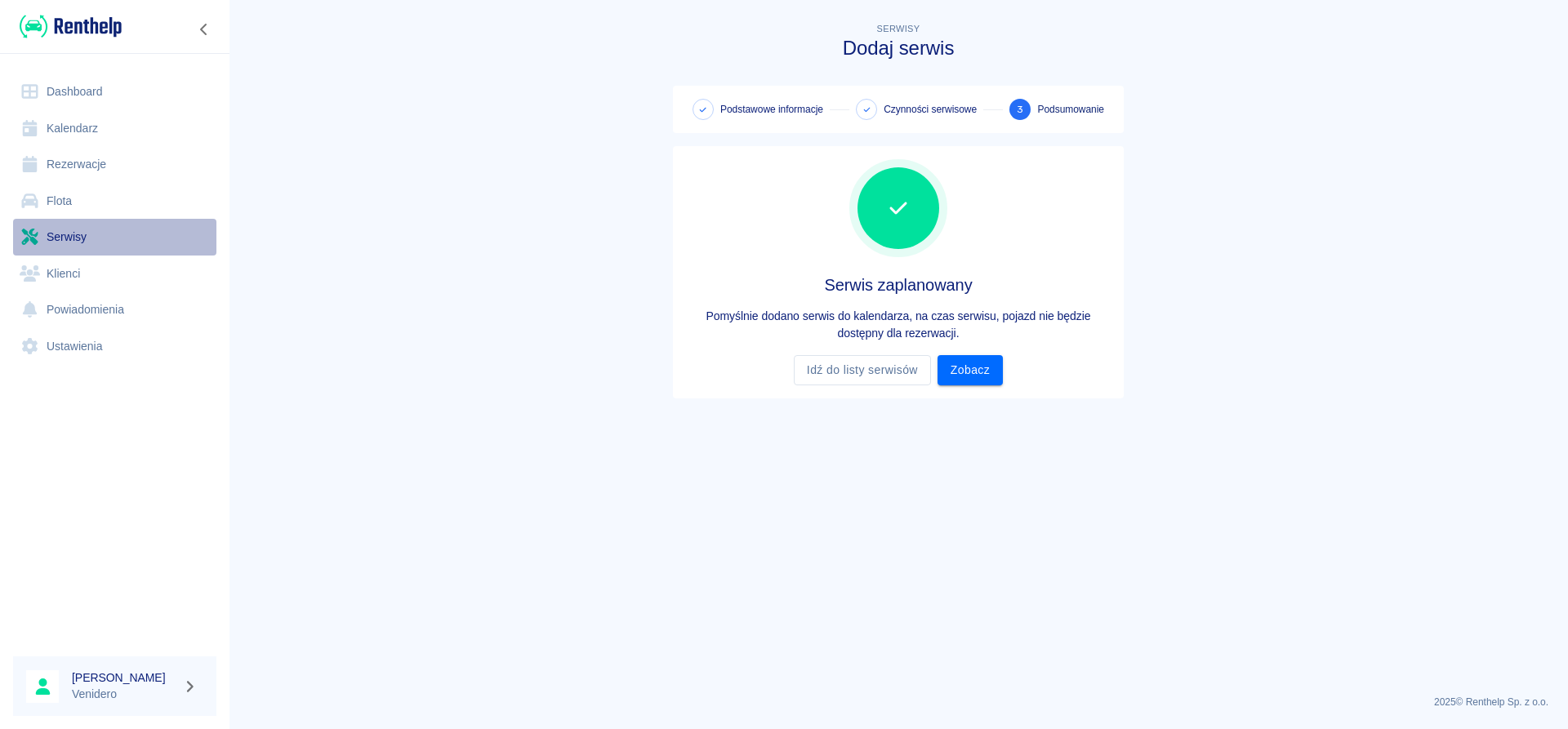
click at [84, 244] on link "Serwisy" at bounding box center [115, 237] width 203 height 37
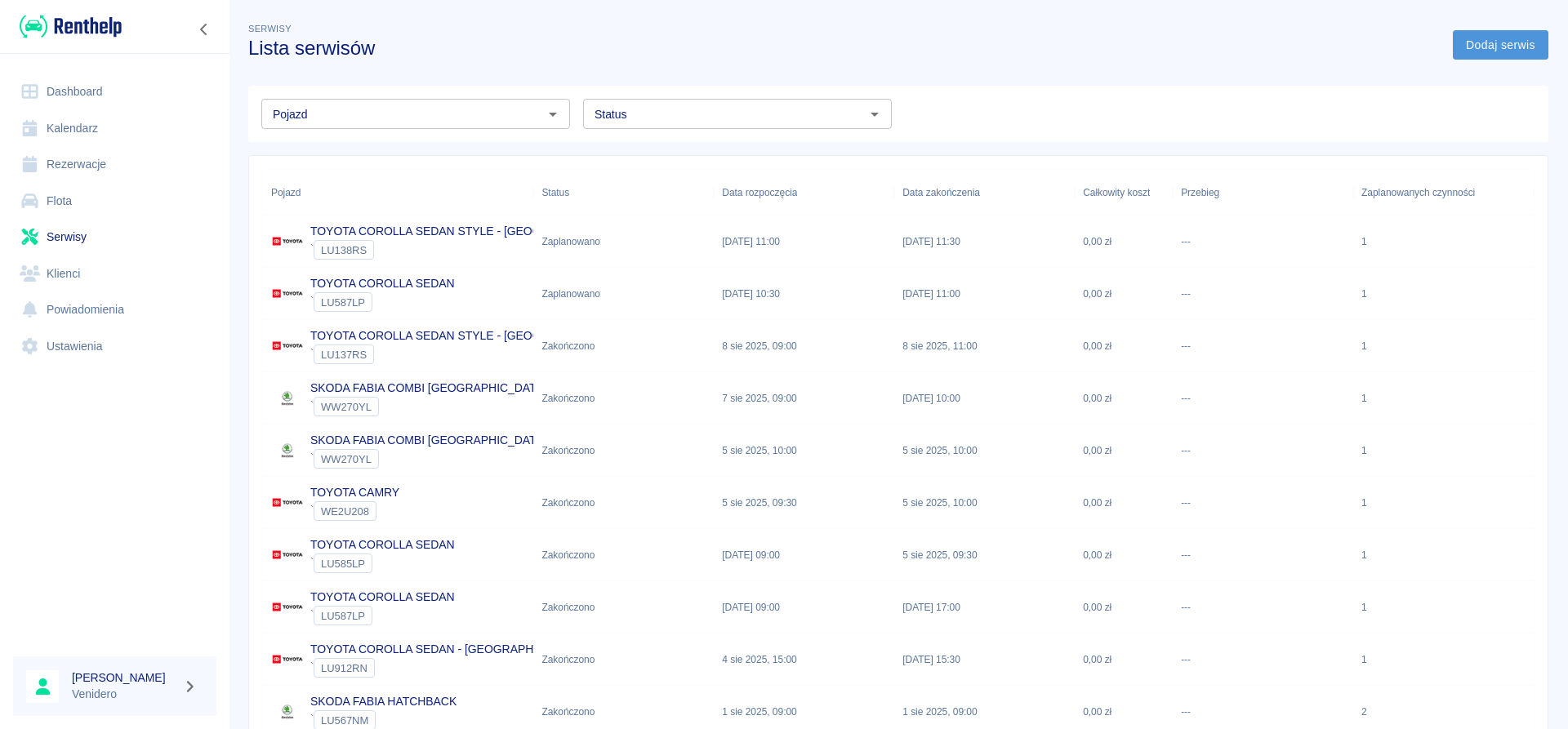
click at [1525, 45] on link "Dodaj serwis" at bounding box center [1500, 45] width 95 height 30
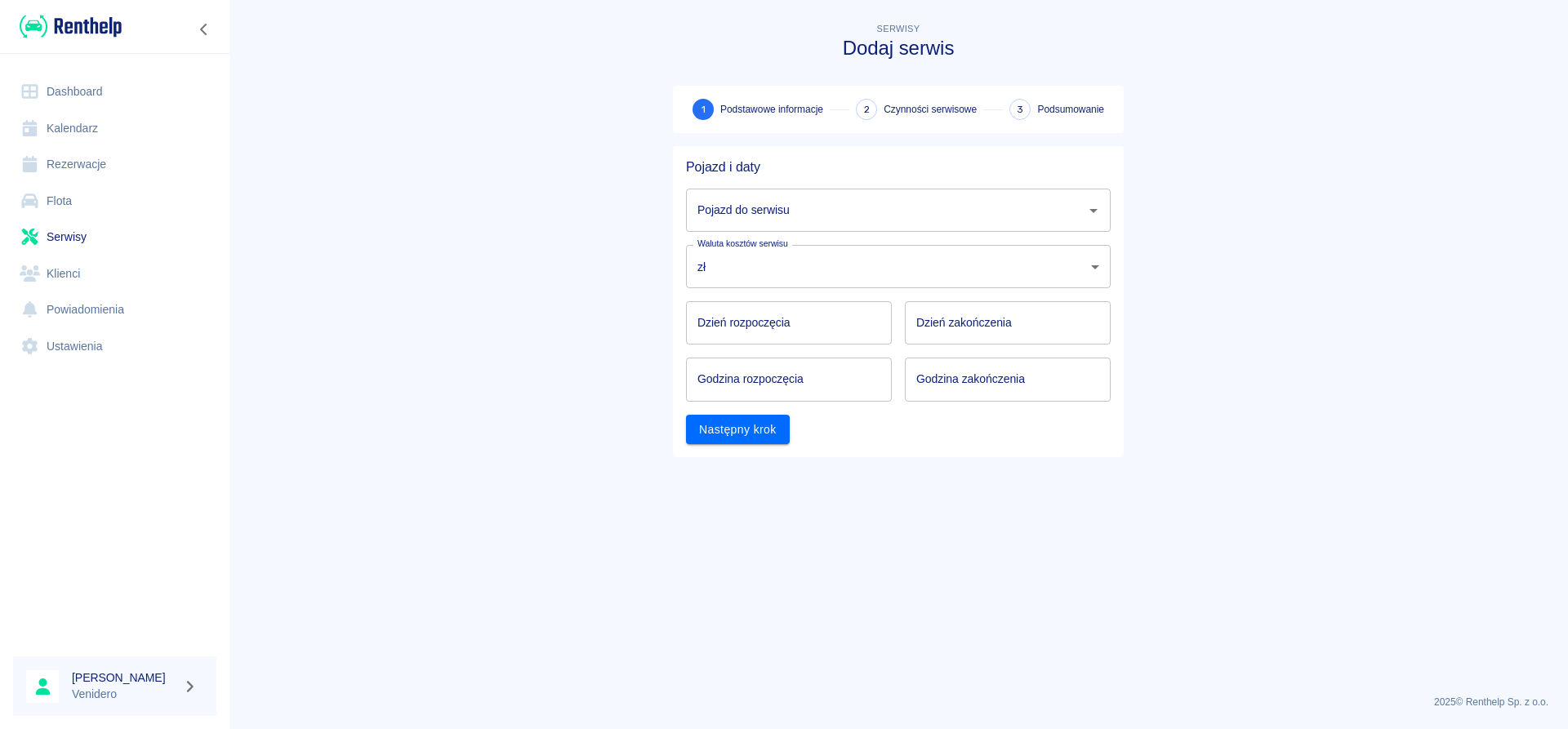
click at [954, 221] on input "Pojazd do serwisu" at bounding box center [886, 210] width 385 height 29
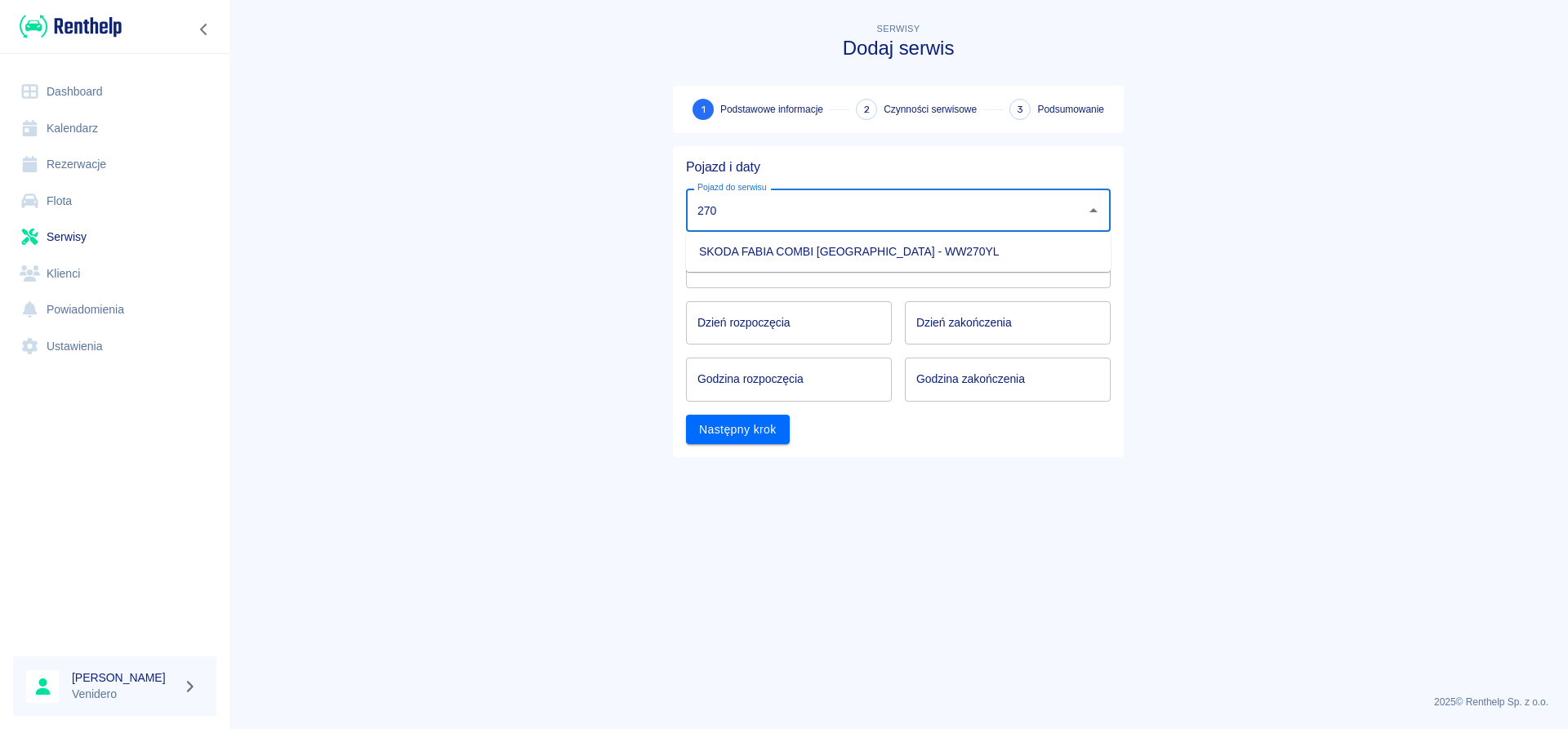
click at [883, 250] on li "SKODA FABIA COMBI [GEOGRAPHIC_DATA] - WW270YL" at bounding box center [899, 252] width 424 height 27
type input "SKODA FABIA COMBI [GEOGRAPHIC_DATA] - WW270YL"
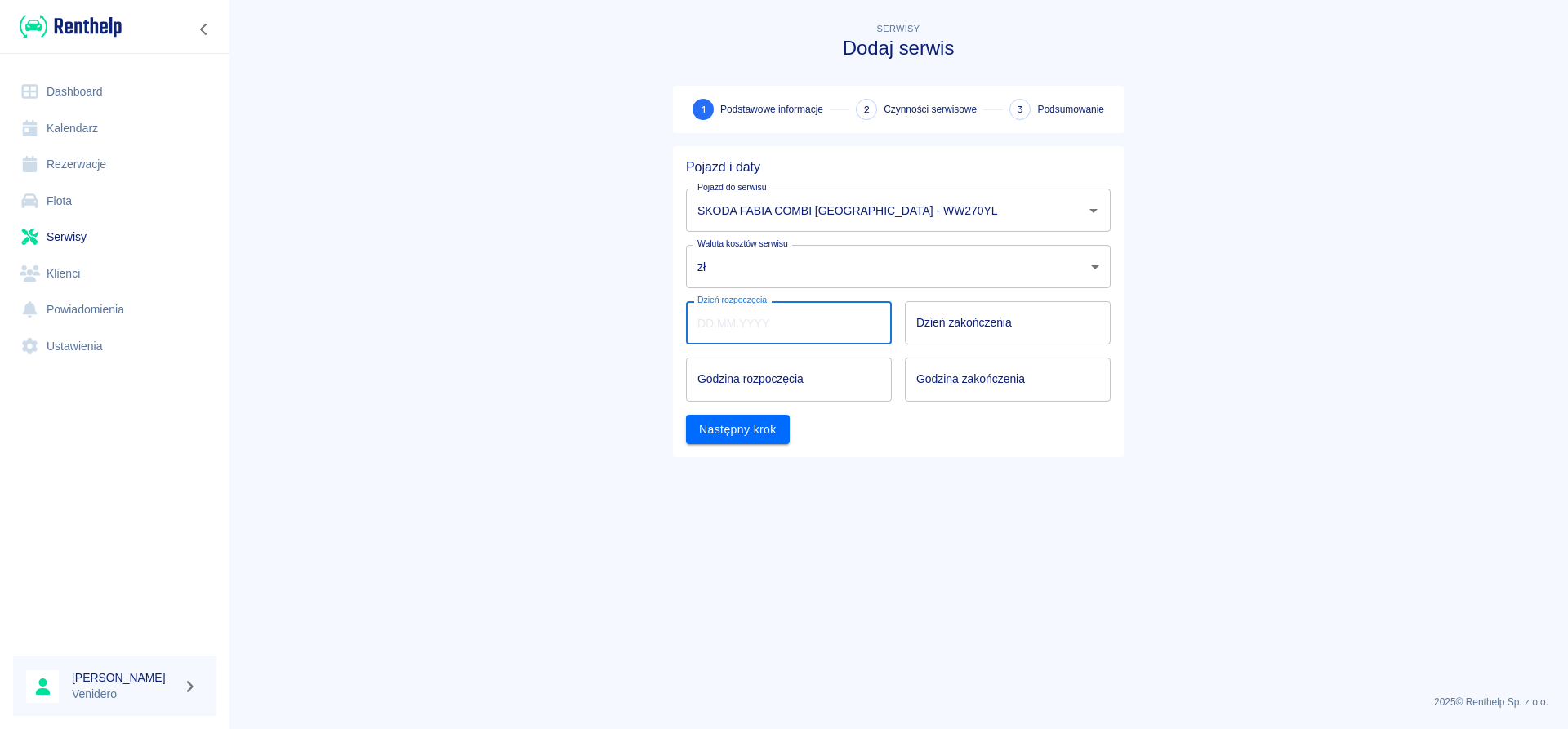
type input "DD.MM.YYYY"
click at [794, 322] on input "DD.MM.YYYY" at bounding box center [789, 323] width 206 height 44
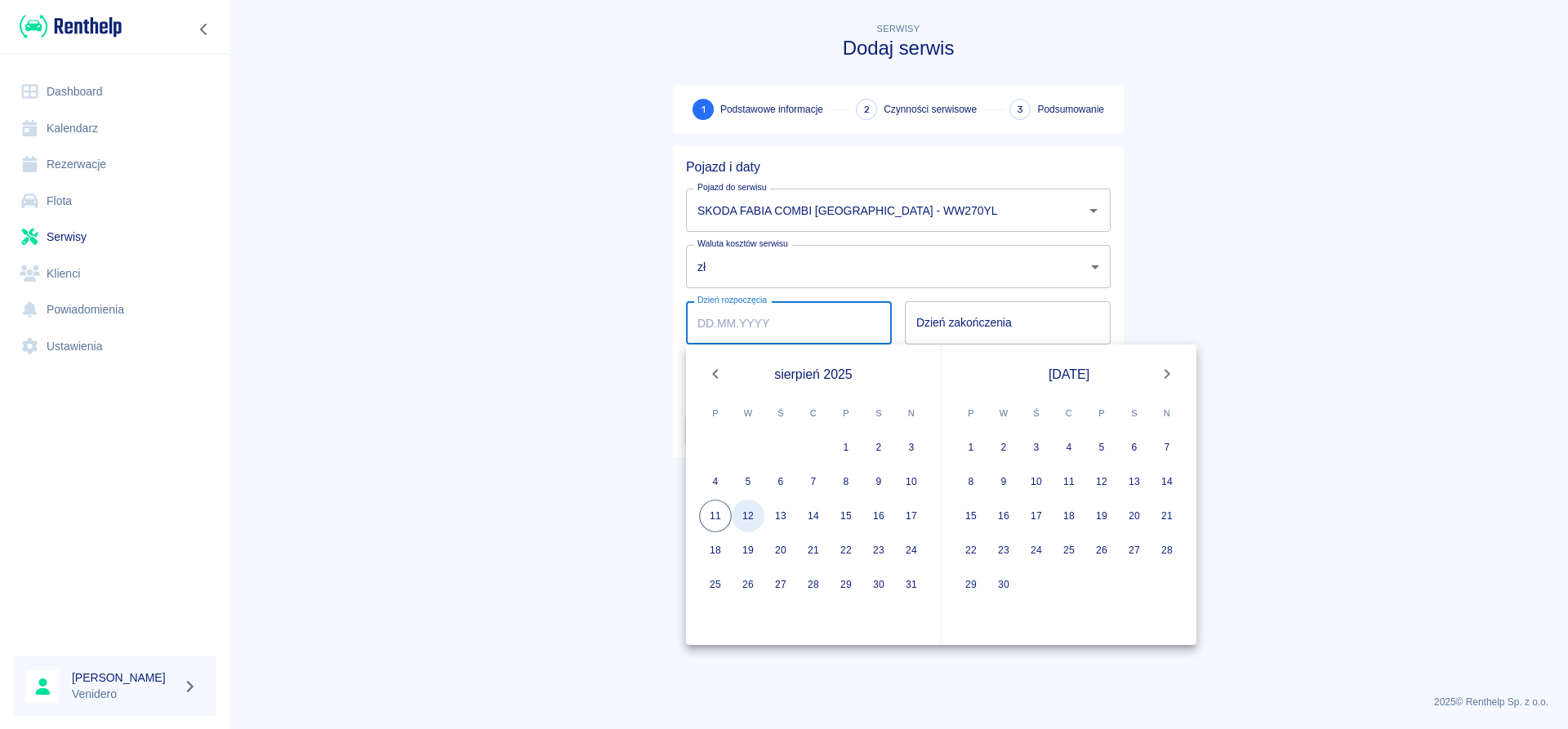
click at [744, 513] on button "12" at bounding box center [748, 516] width 33 height 33
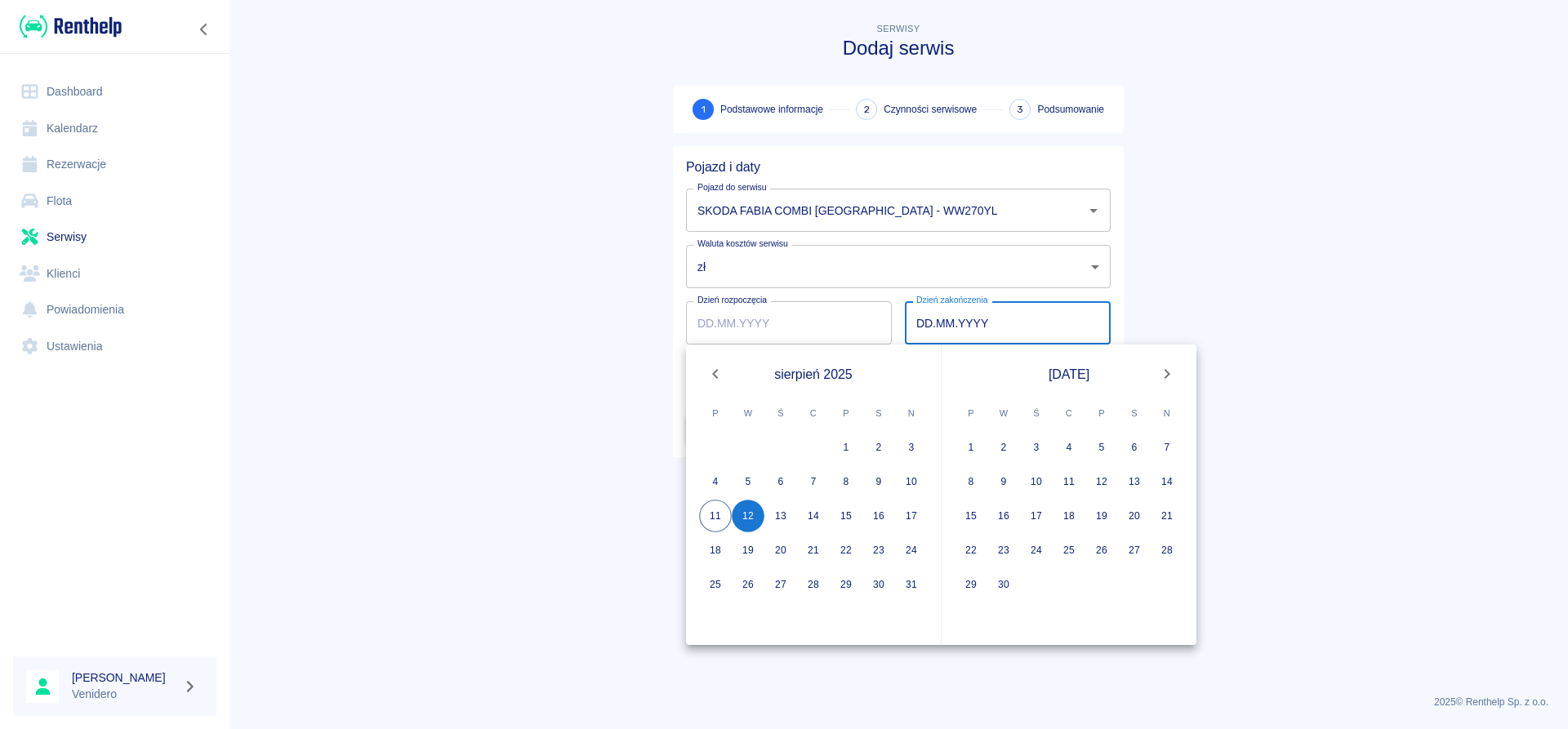
type input "[DATE]"
type input "DD.MM.YYYY"
click at [756, 514] on button "12" at bounding box center [748, 516] width 33 height 33
type input "[DATE]"
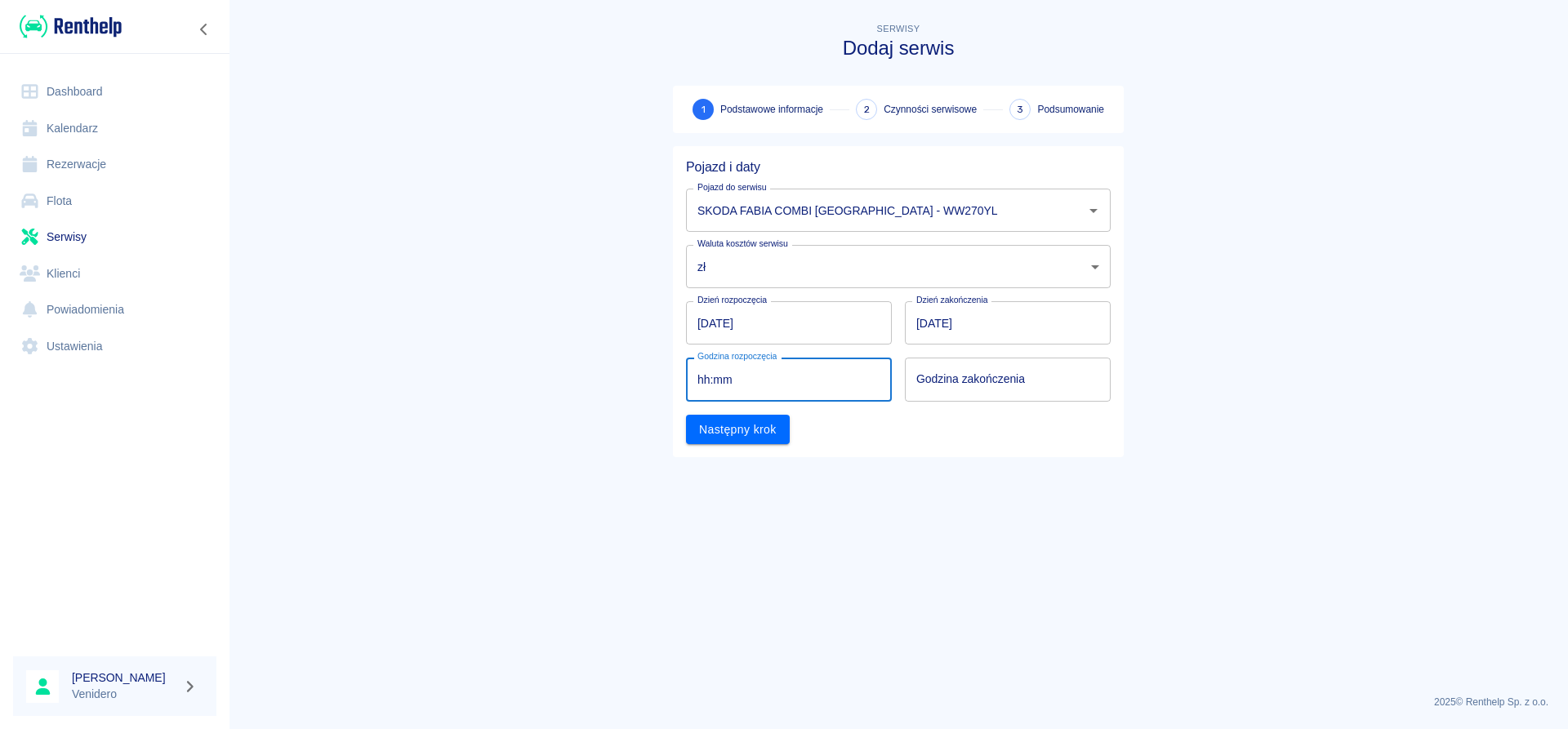
click at [727, 385] on input "hh:mm" at bounding box center [784, 379] width 194 height 44
type input "11:30"
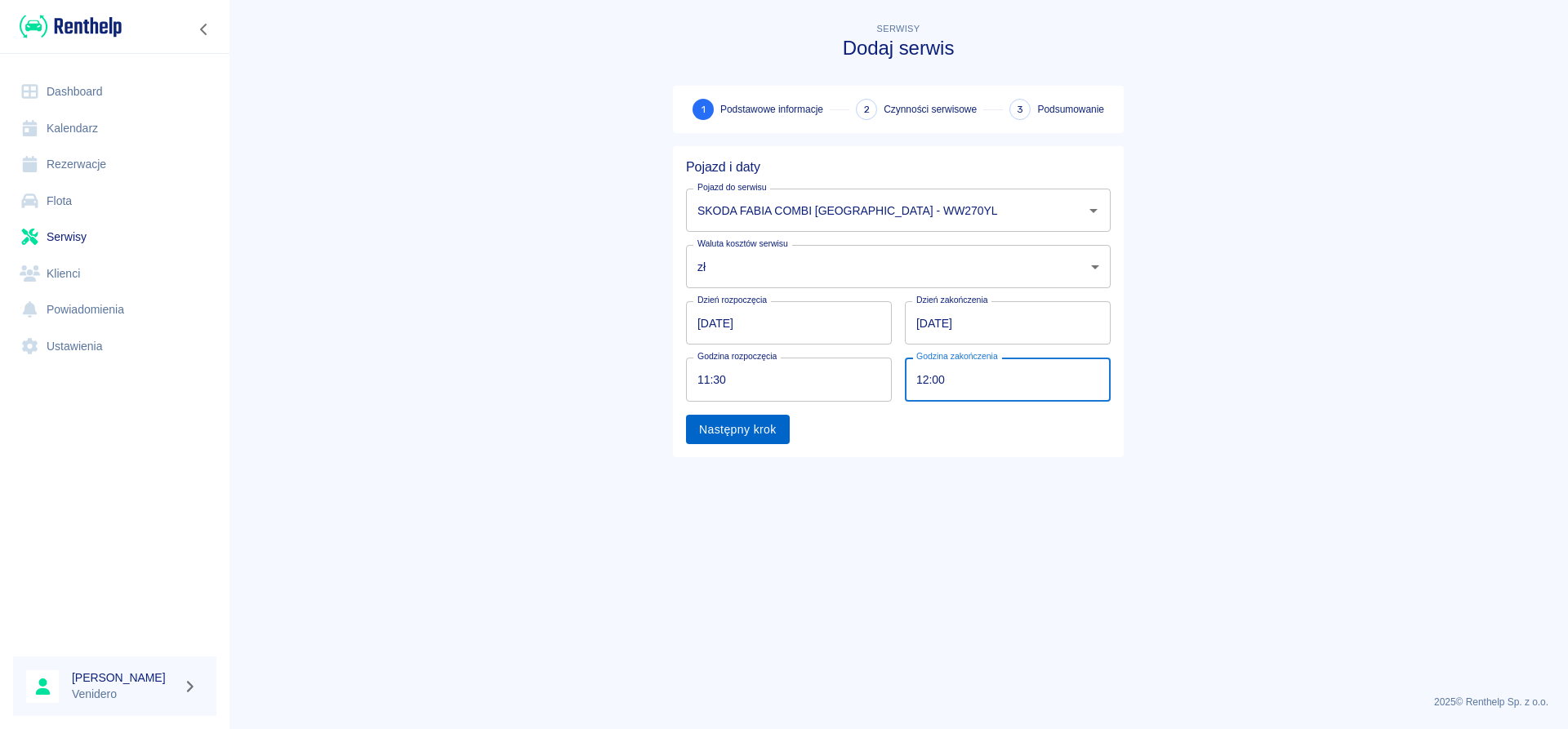
type input "12:00"
click at [716, 426] on button "Następny krok" at bounding box center [738, 430] width 103 height 30
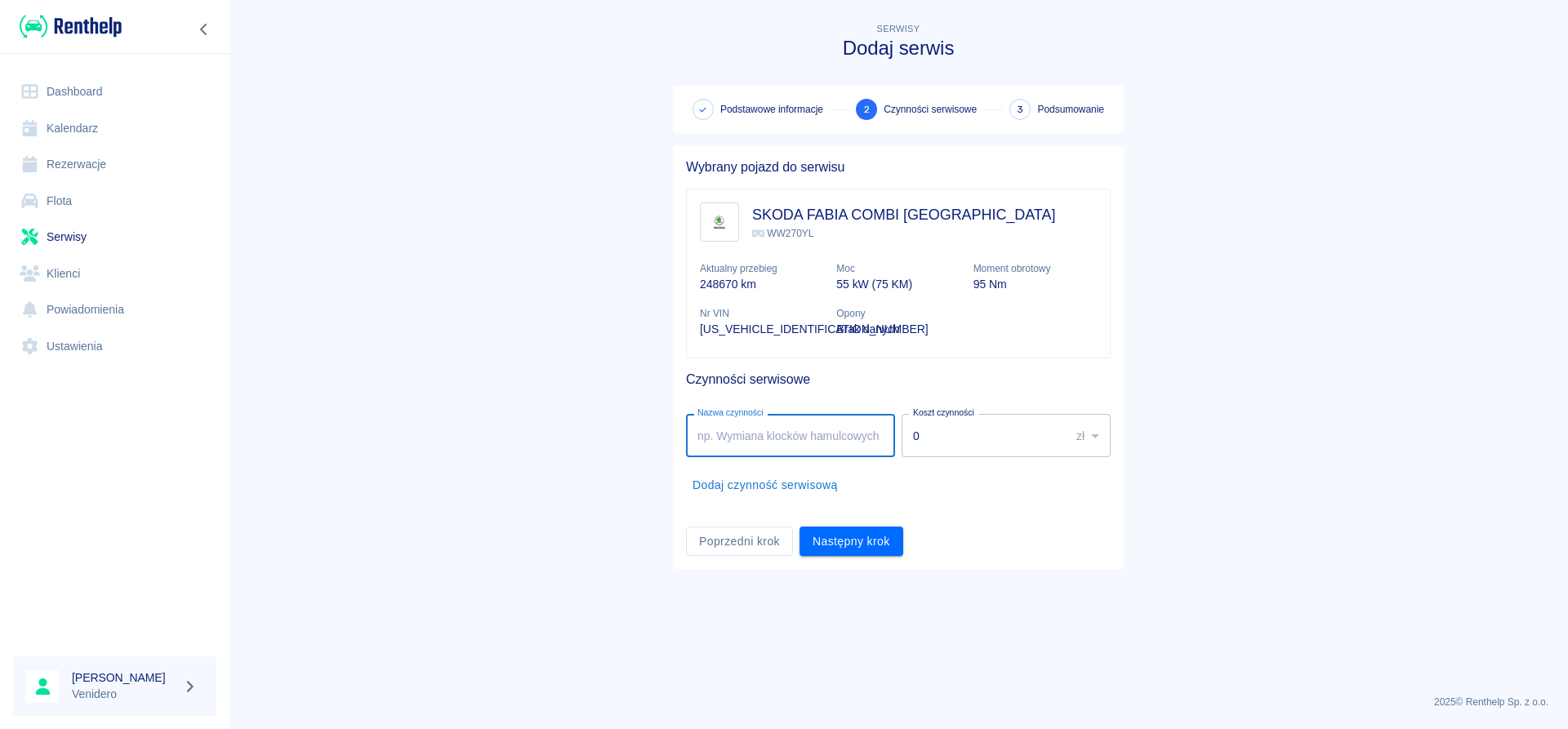
click at [771, 436] on input "Nazwa czynności" at bounding box center [791, 436] width 209 height 44
type input "Serwis gazowy. [STREET_ADDRESS]."
click at [866, 542] on button "Następny krok" at bounding box center [851, 542] width 103 height 30
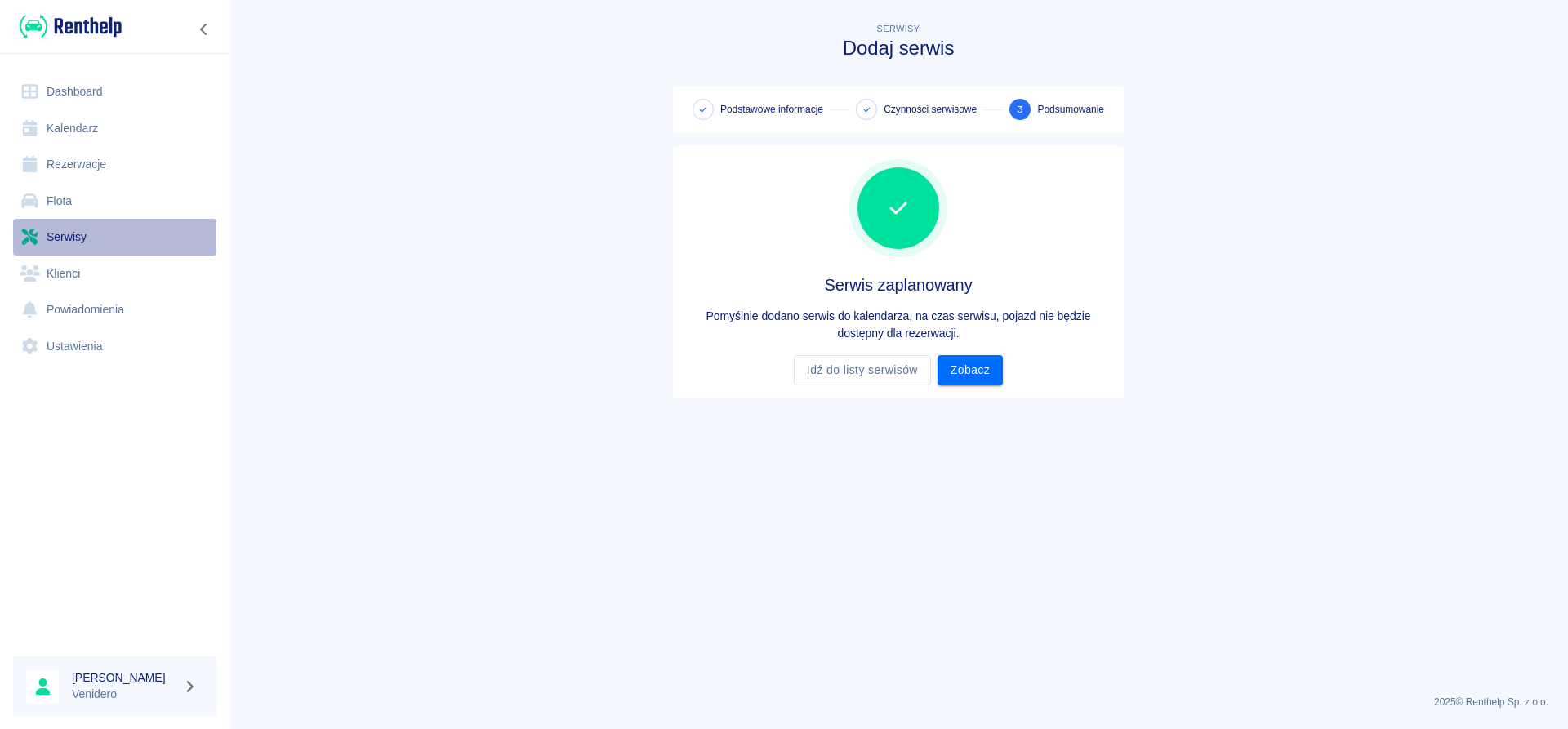
click at [68, 233] on link "Serwisy" at bounding box center [115, 237] width 203 height 37
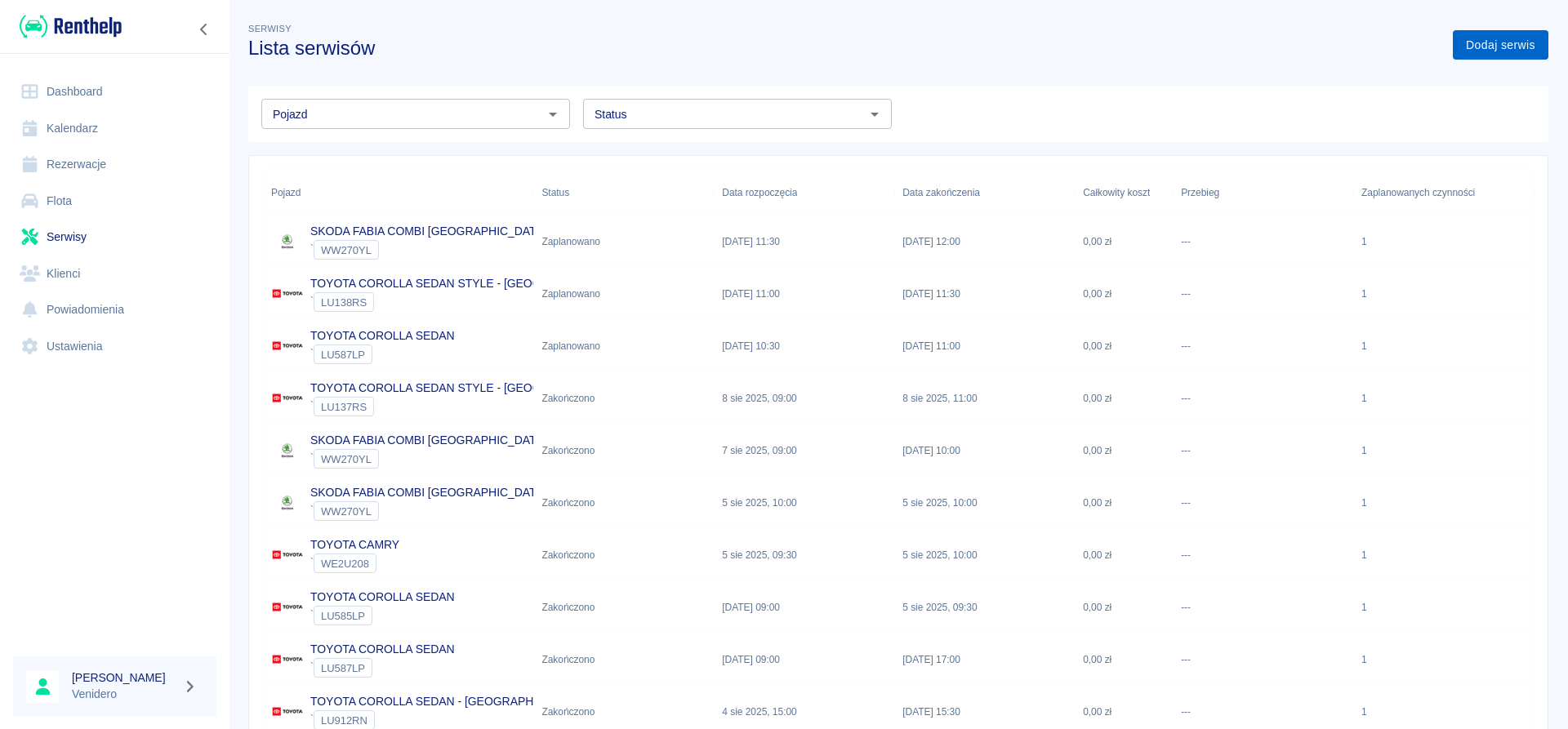
click at [1496, 47] on link "Dodaj serwis" at bounding box center [1500, 45] width 95 height 30
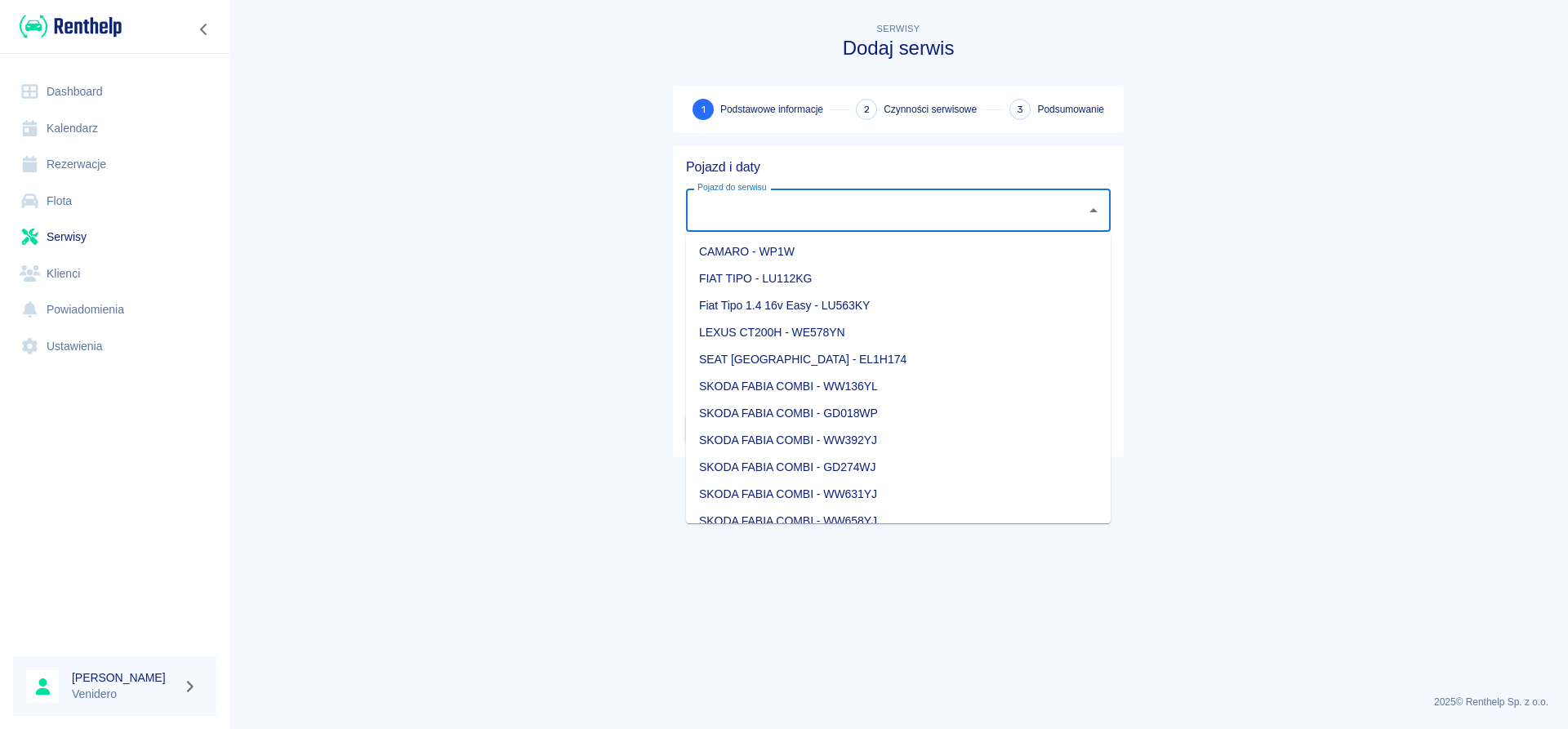
click at [791, 214] on input "Pojazd do serwisu" at bounding box center [886, 210] width 385 height 29
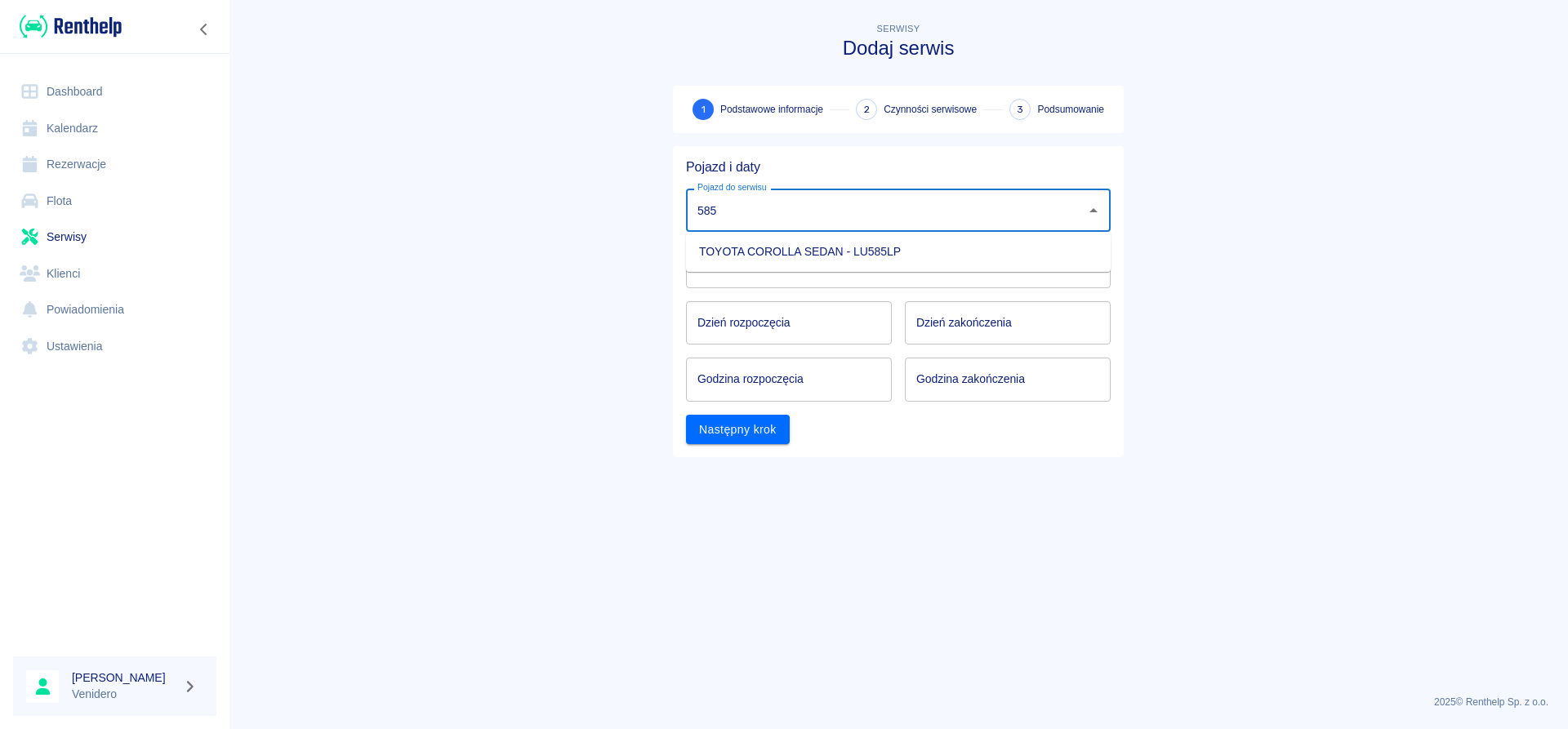
click at [799, 242] on li "TOYOTA COROLLA SEDAN - LU585LP" at bounding box center [899, 252] width 424 height 27
type input "TOYOTA COROLLA SEDAN - LU585LP"
type input "DD.MM.YYYY"
click at [791, 321] on input "DD.MM.YYYY" at bounding box center [789, 323] width 206 height 44
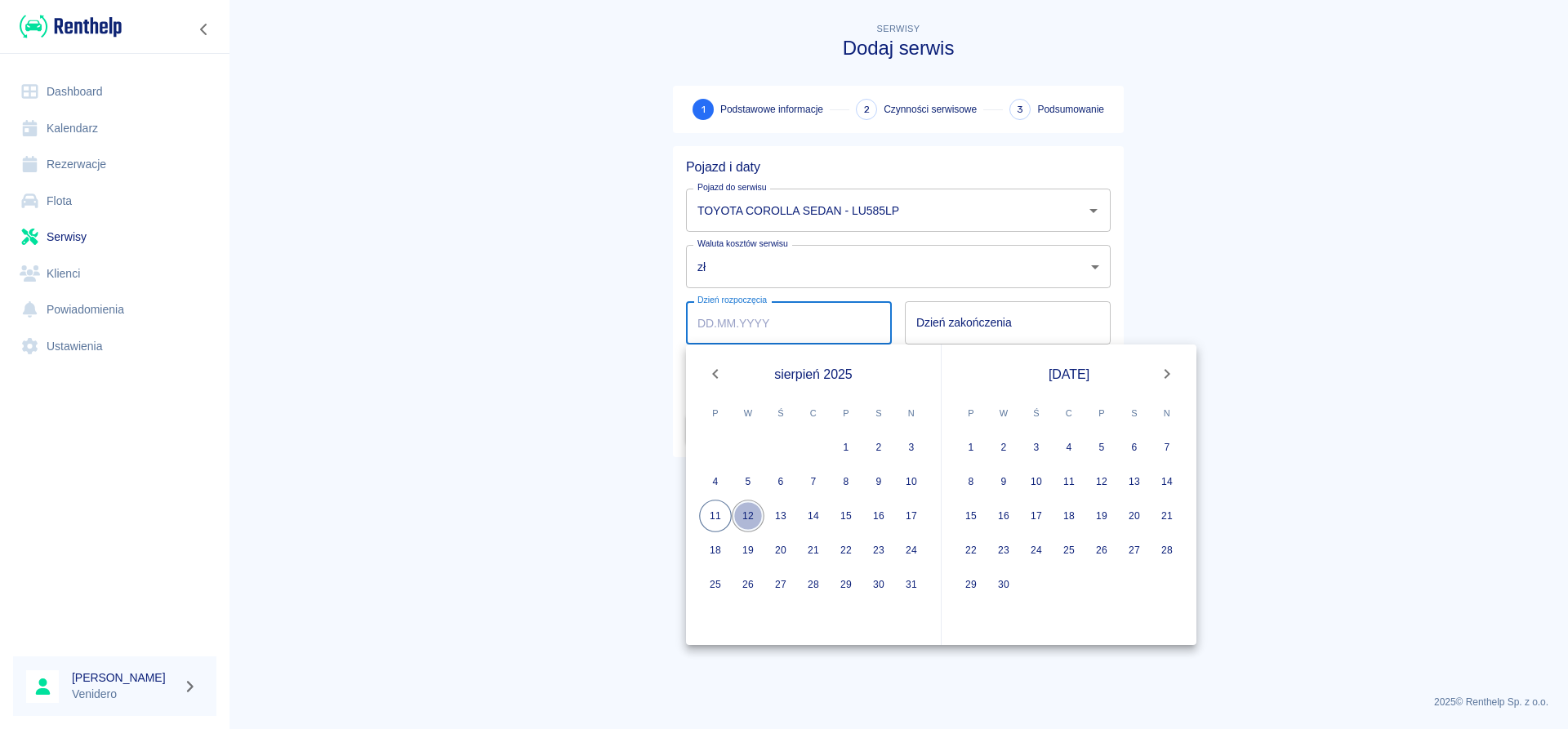
click at [744, 517] on button "12" at bounding box center [748, 516] width 33 height 33
type input "[DATE]"
type input "DD.MM.YYYY"
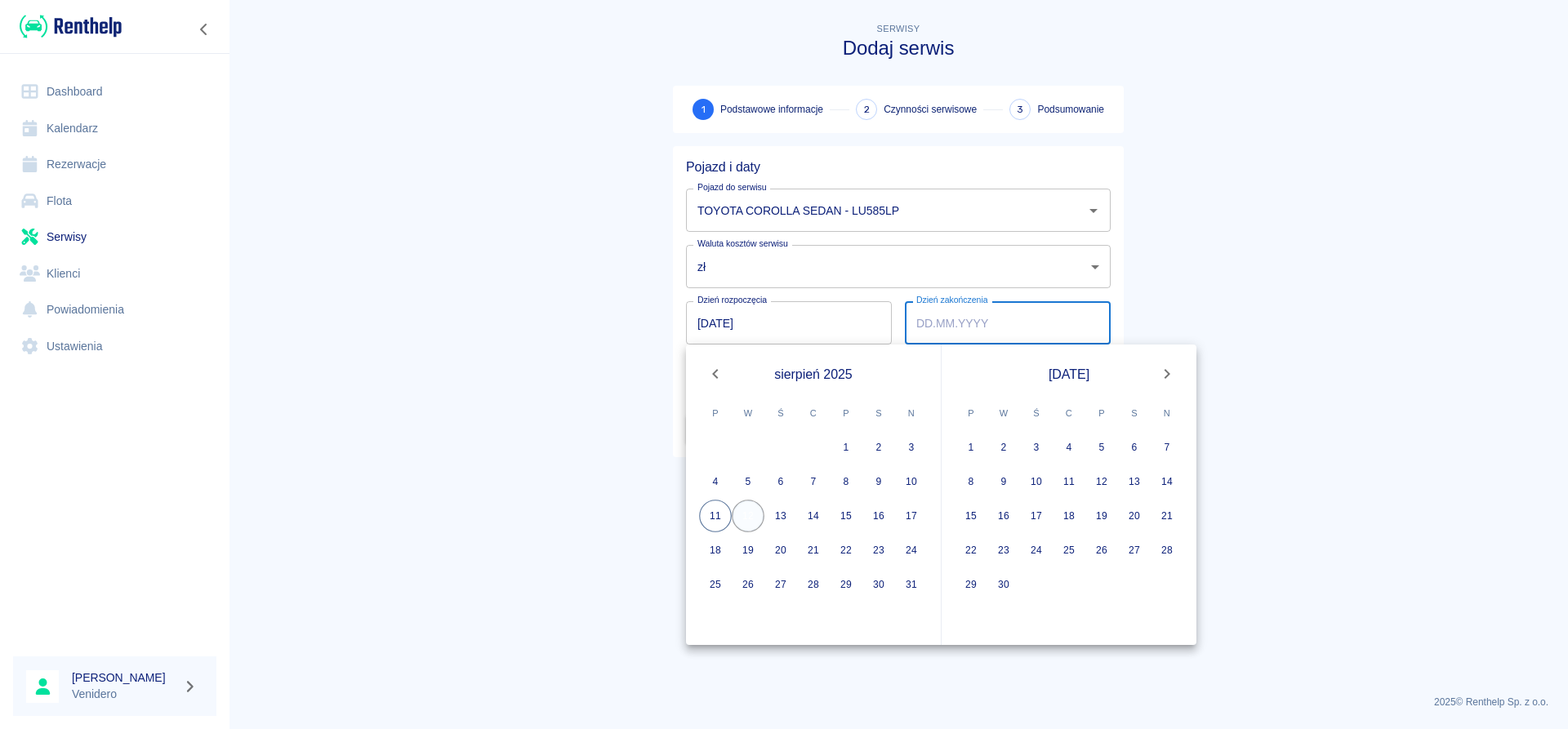
click at [746, 515] on button "12" at bounding box center [748, 516] width 33 height 33
type input "[DATE]"
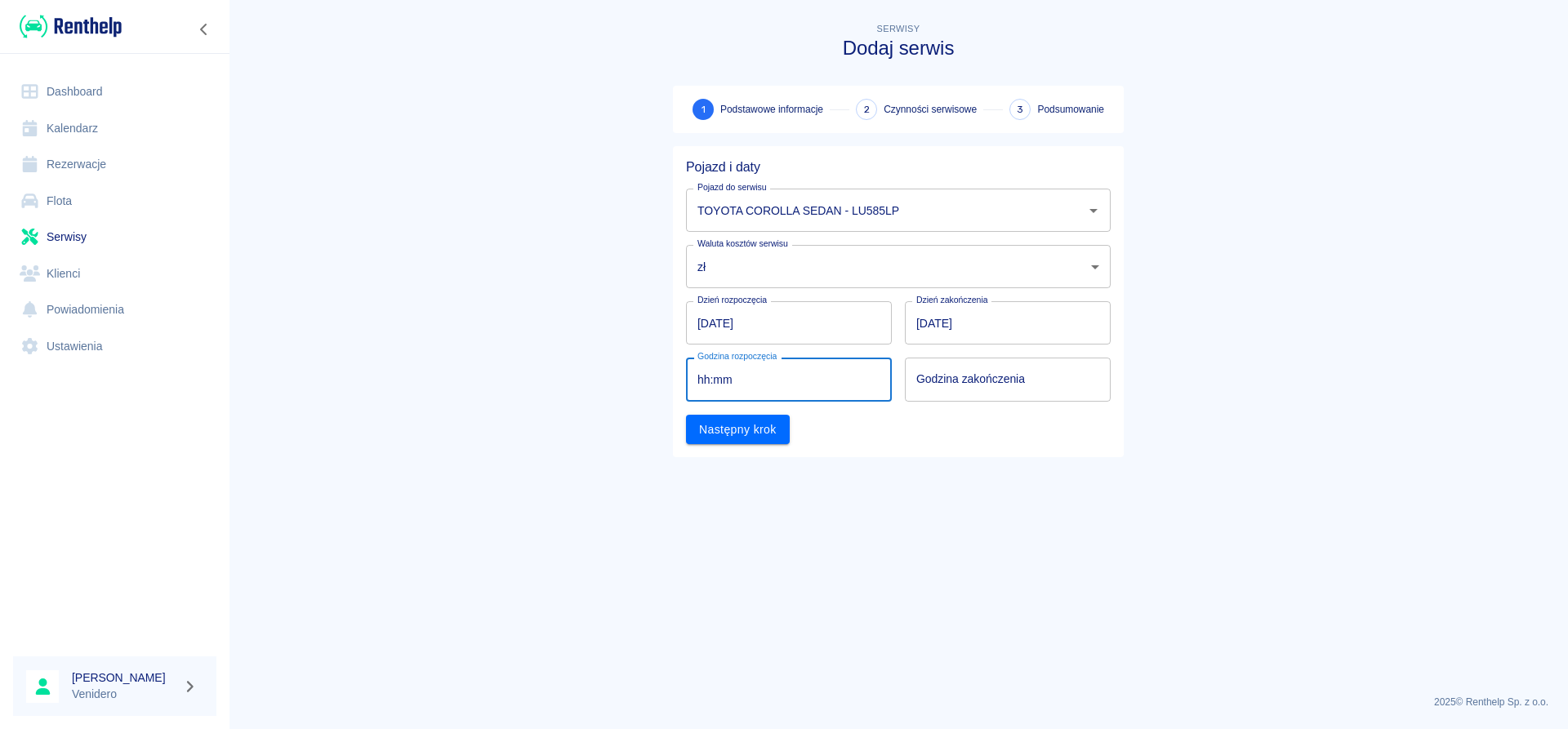
click at [711, 386] on input "hh:mm" at bounding box center [784, 379] width 194 height 44
type input "12:00"
click at [962, 375] on input "hh:mm" at bounding box center [1002, 379] width 194 height 44
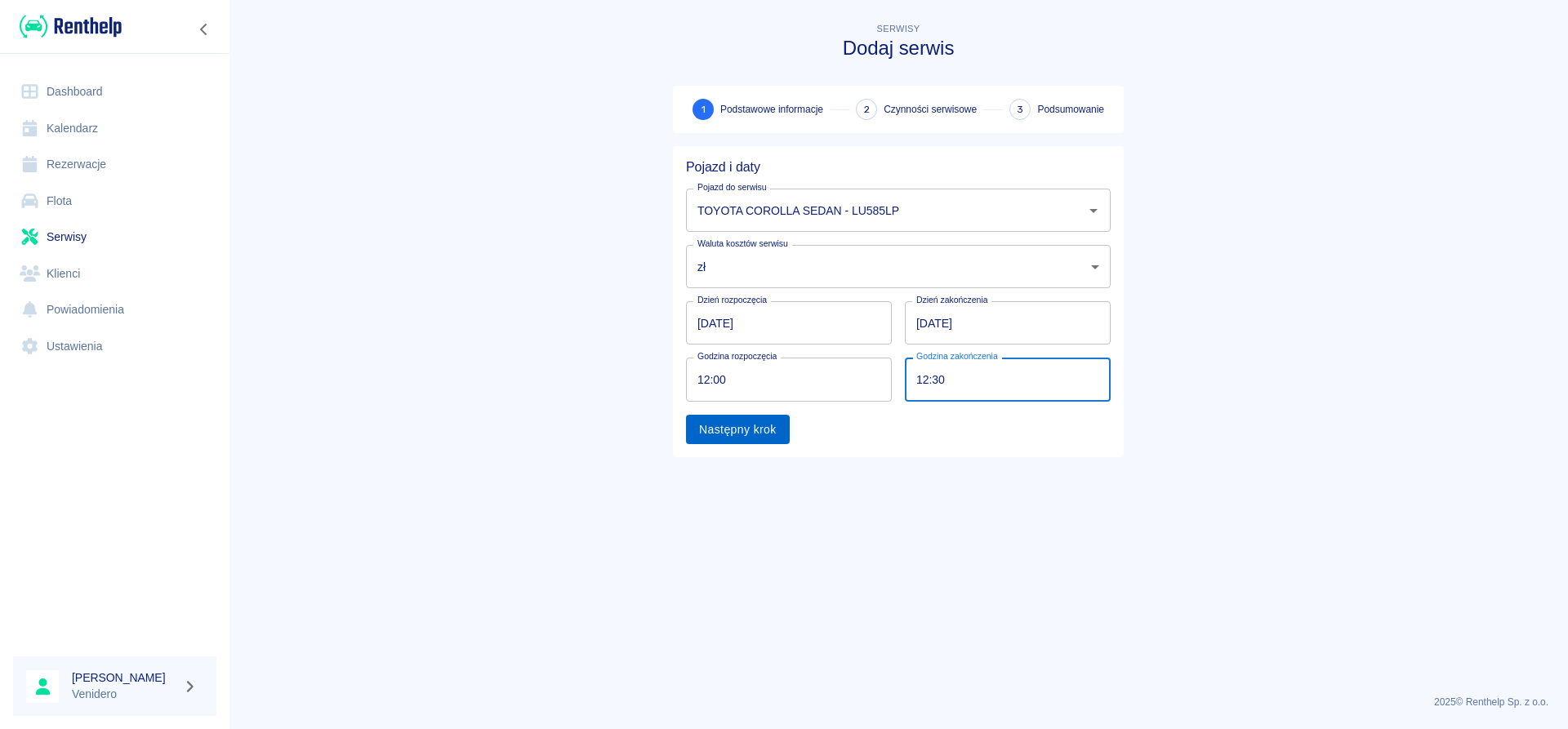
type input "12:30"
click at [748, 436] on button "Następny krok" at bounding box center [738, 430] width 103 height 30
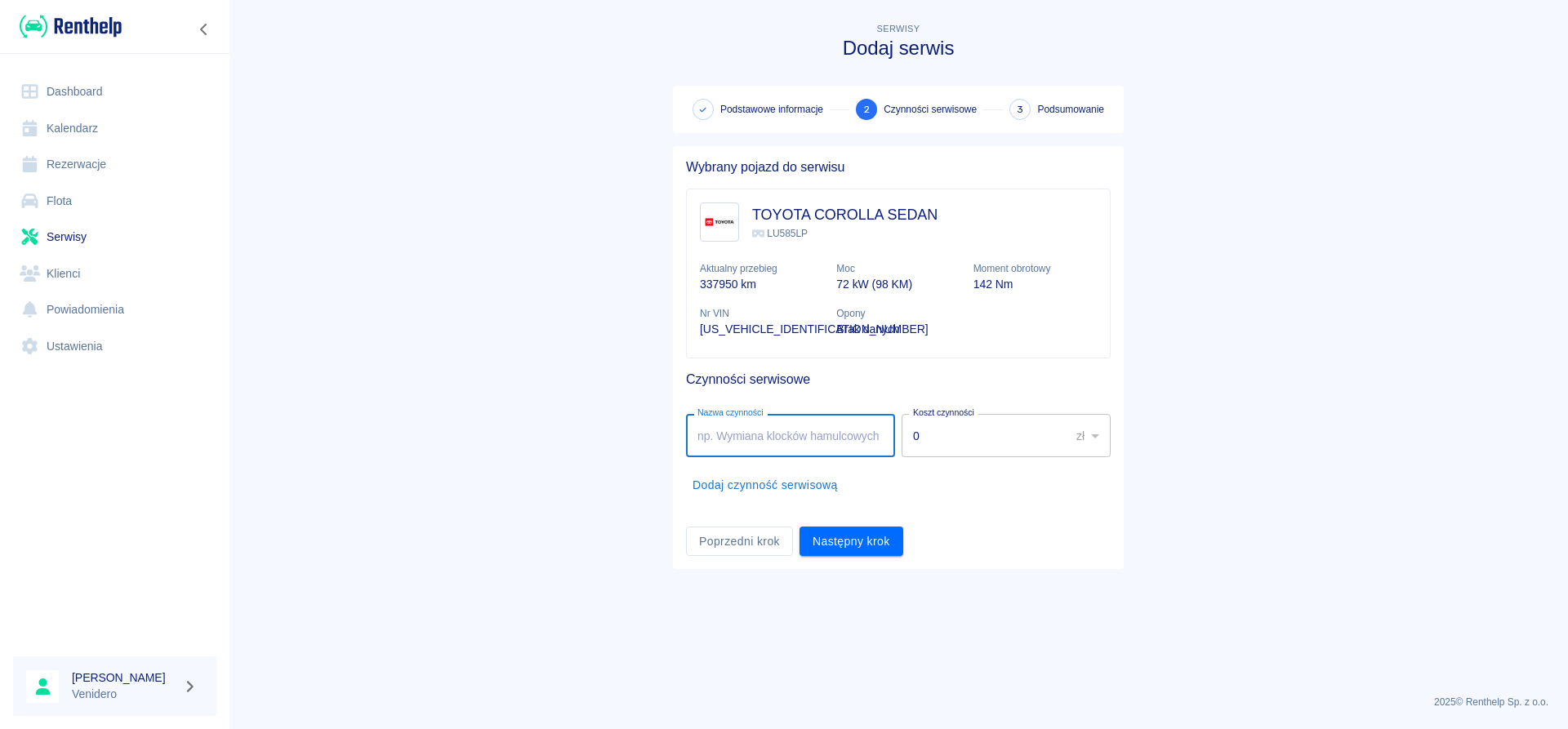
click at [763, 425] on input "Nazwa czynności" at bounding box center [791, 436] width 209 height 44
type input "Serwis gazowy. [STREET_ADDRESS]."
click at [874, 542] on button "Następny krok" at bounding box center [851, 542] width 103 height 30
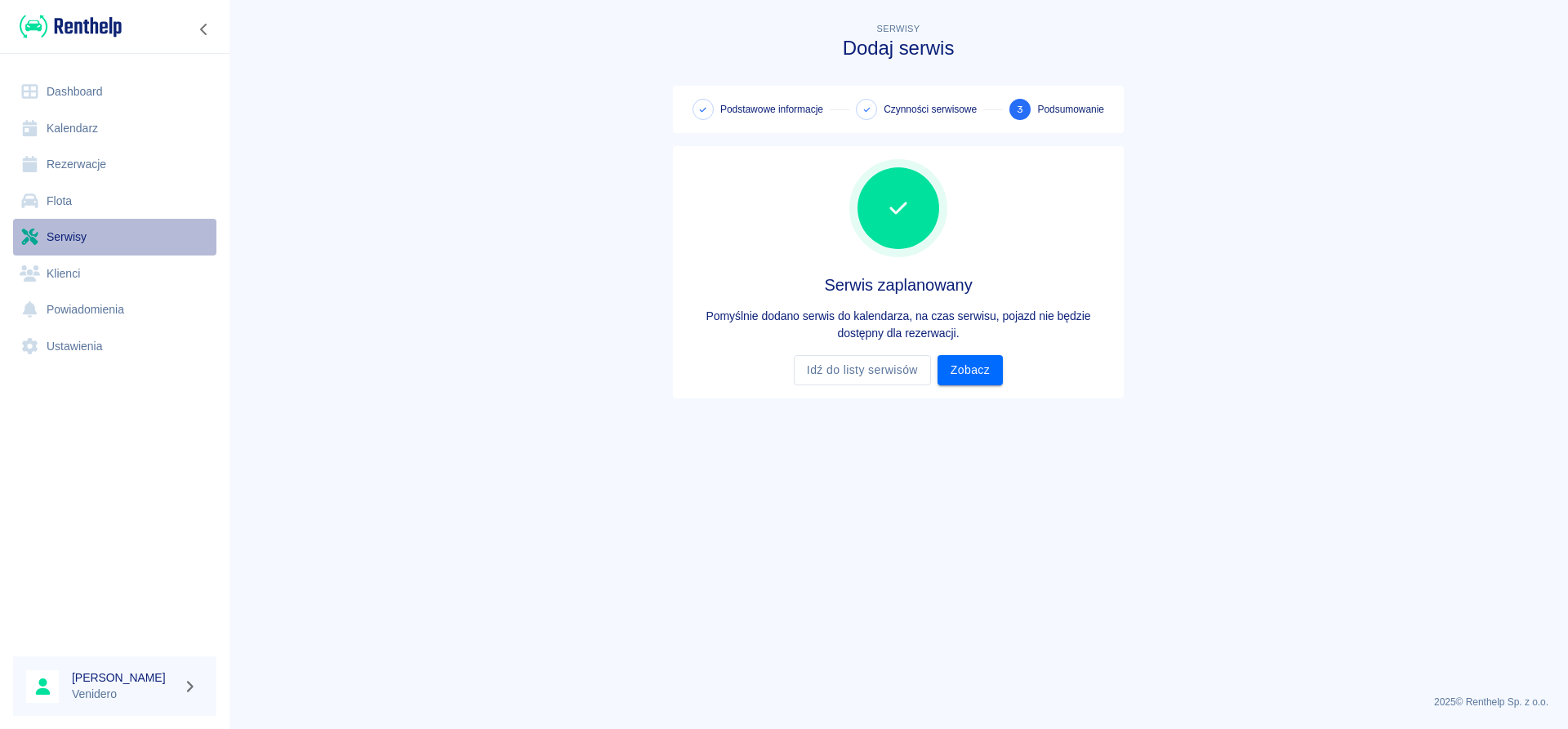
click at [71, 239] on link "Serwisy" at bounding box center [115, 237] width 203 height 37
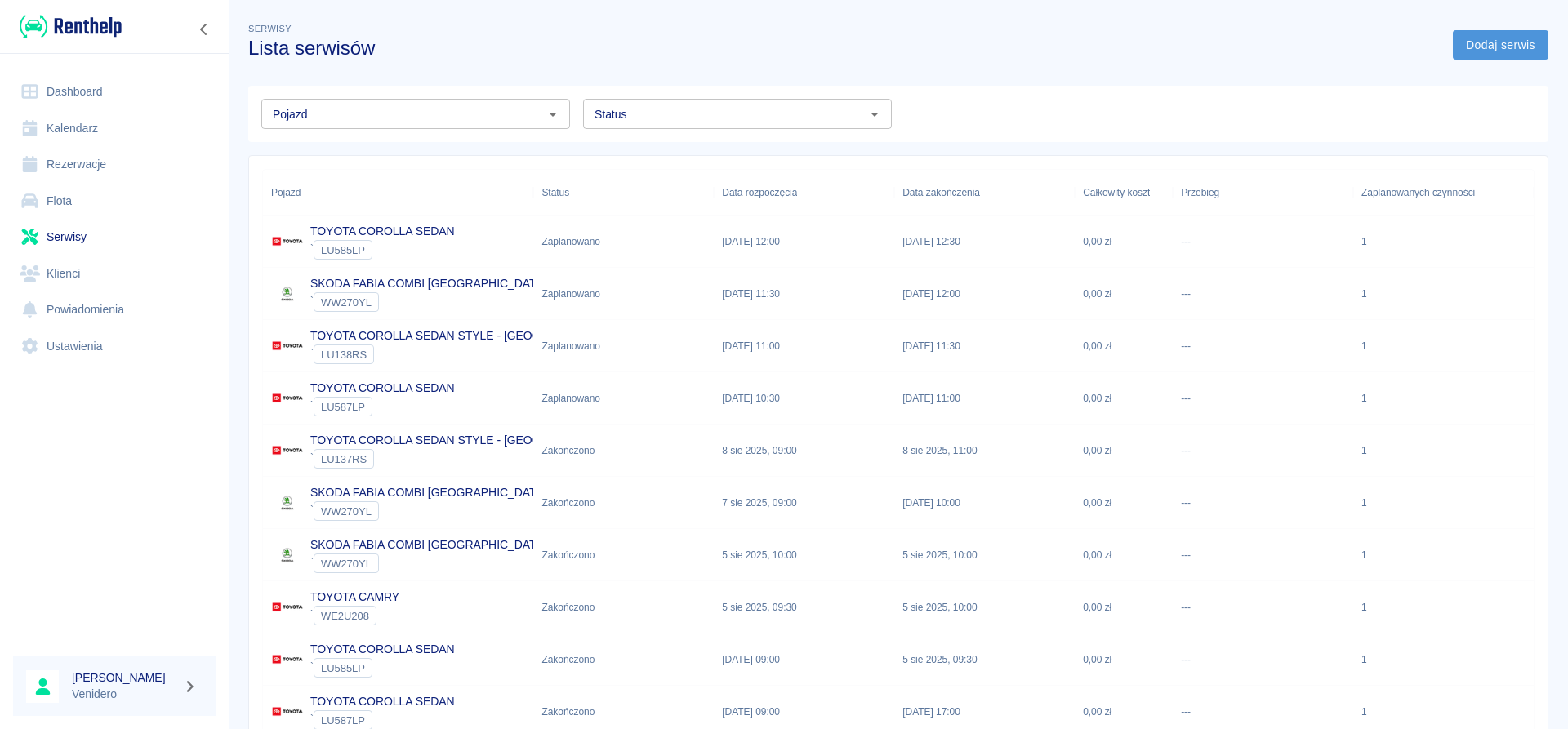
click at [1520, 51] on link "Dodaj serwis" at bounding box center [1500, 45] width 95 height 30
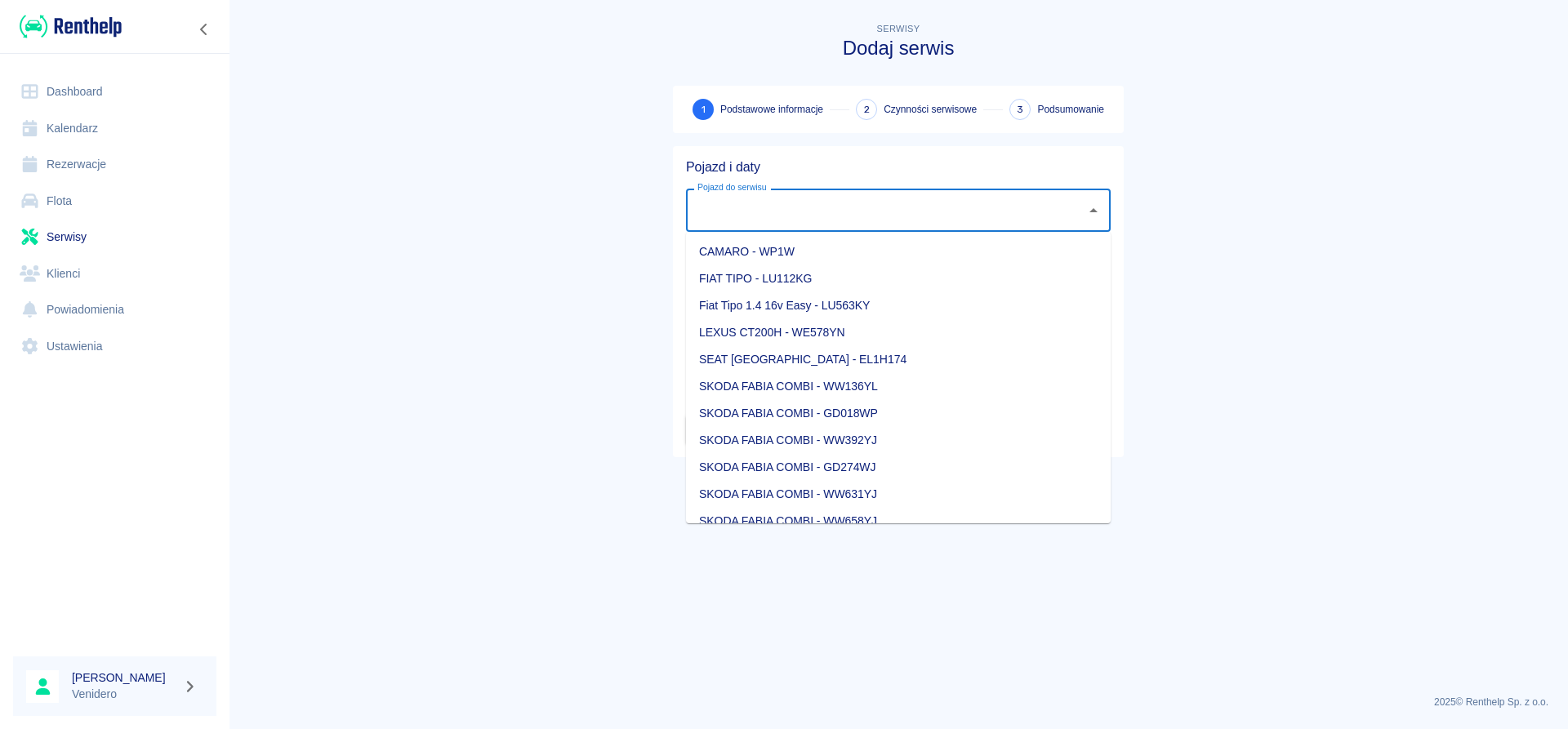
click at [847, 209] on input "Pojazd do serwisu" at bounding box center [886, 210] width 385 height 29
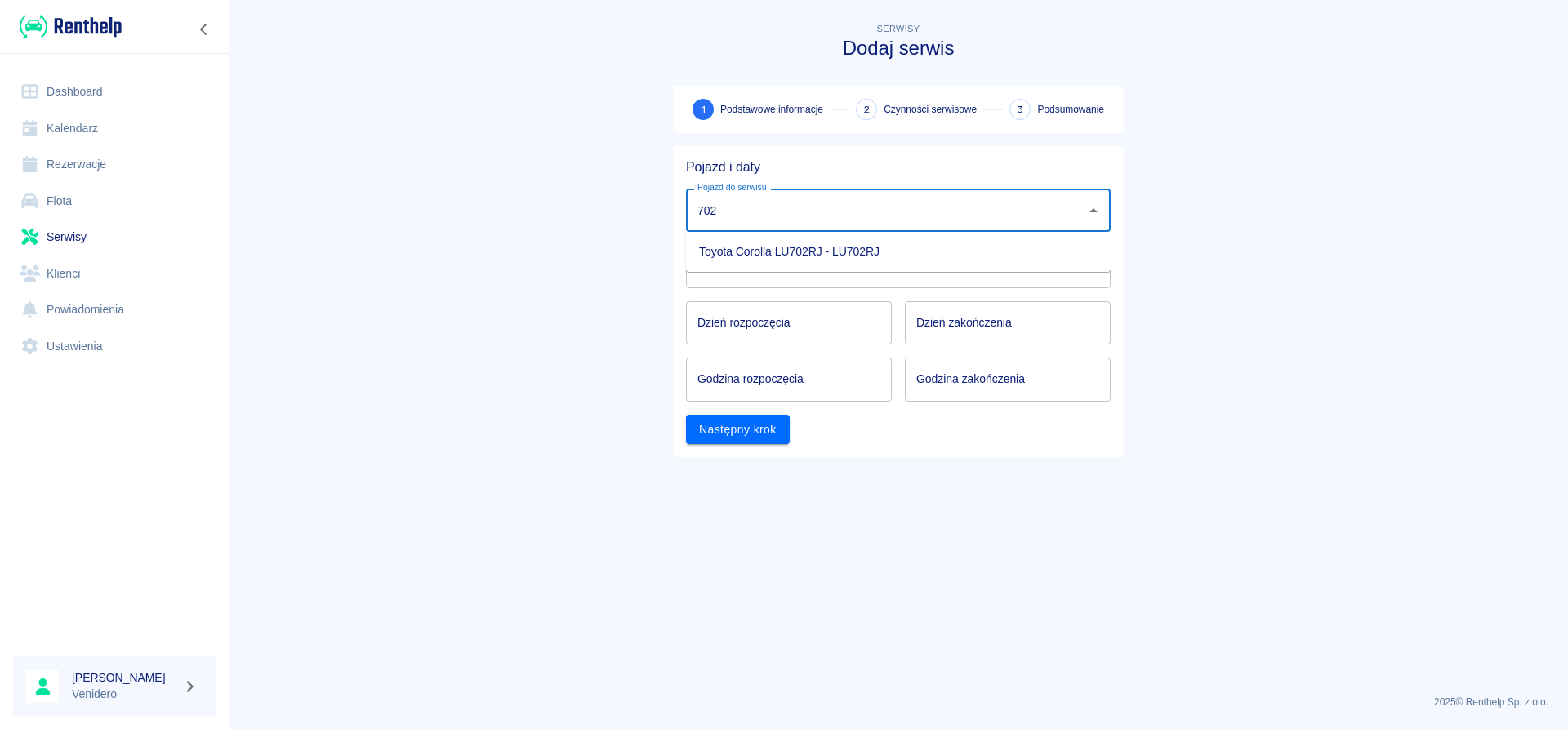
click at [857, 244] on li "Toyota Corolla LU702RJ - LU702RJ" at bounding box center [899, 252] width 424 height 27
type input "Toyota Corolla LU702RJ - LU702RJ"
type input "DD.MM.YYYY"
click at [811, 310] on input "DD.MM.YYYY" at bounding box center [789, 323] width 206 height 44
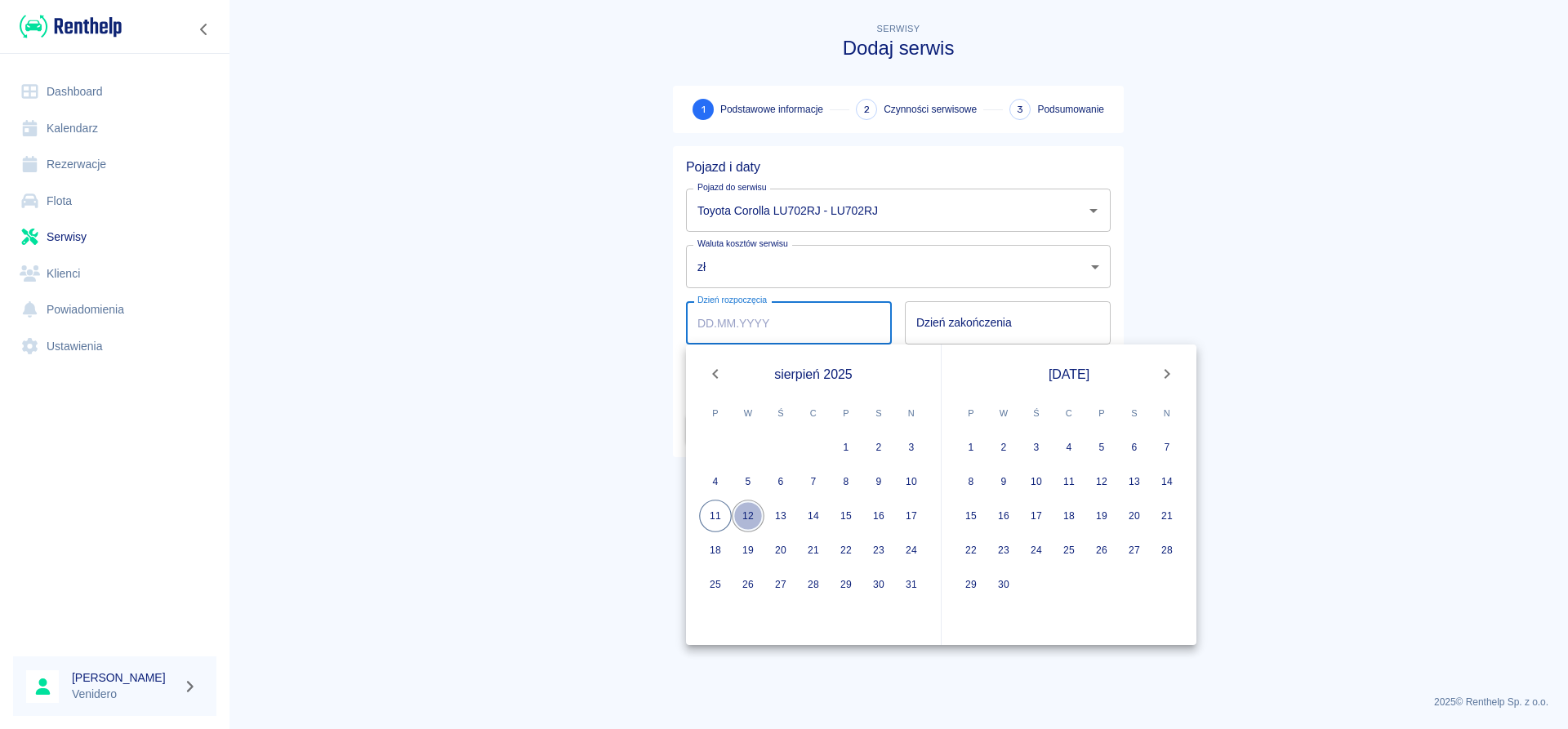
click at [751, 514] on button "12" at bounding box center [748, 516] width 33 height 33
type input "[DATE]"
type input "DD.MM.YYYY"
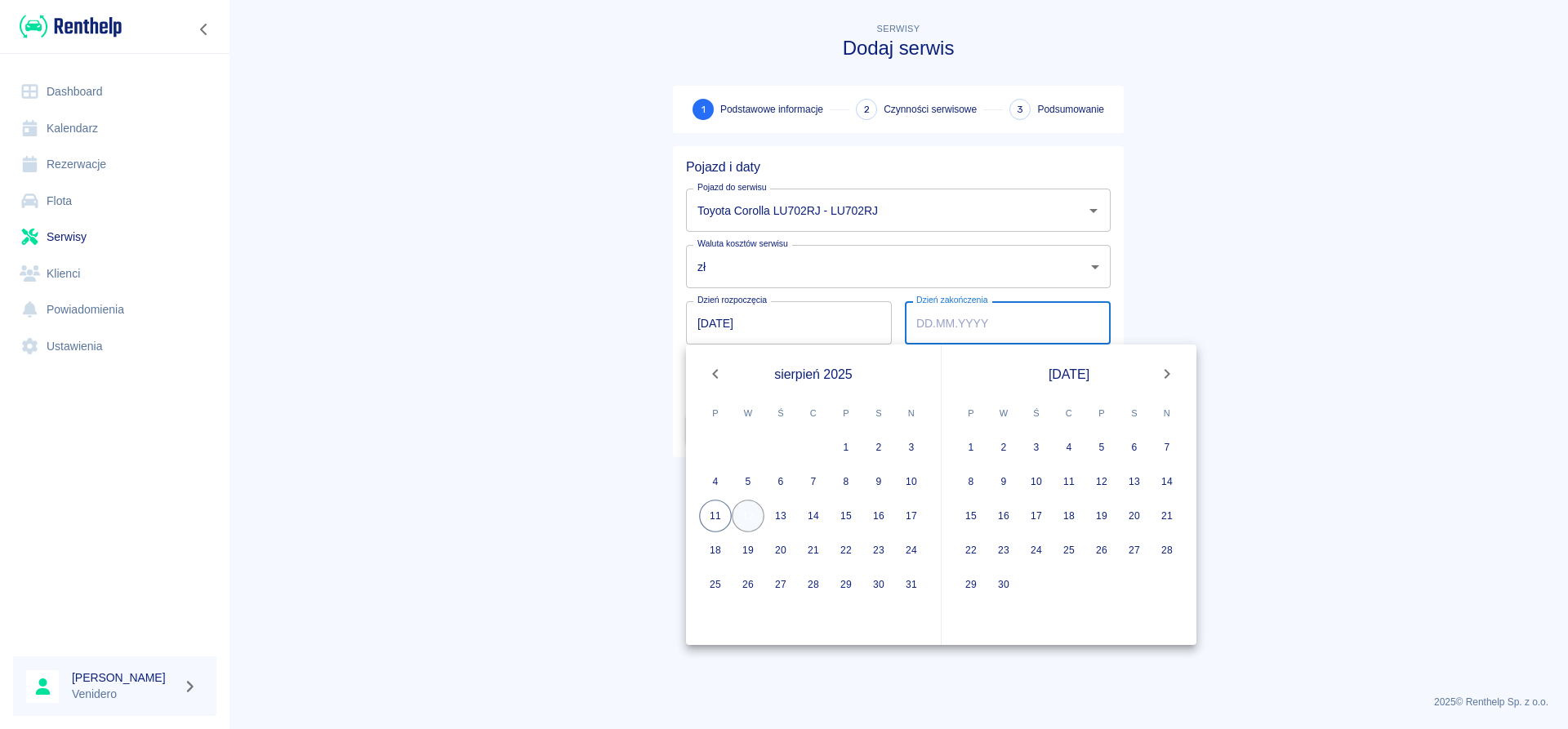
click at [757, 512] on button "12" at bounding box center [748, 516] width 33 height 33
type input "[DATE]"
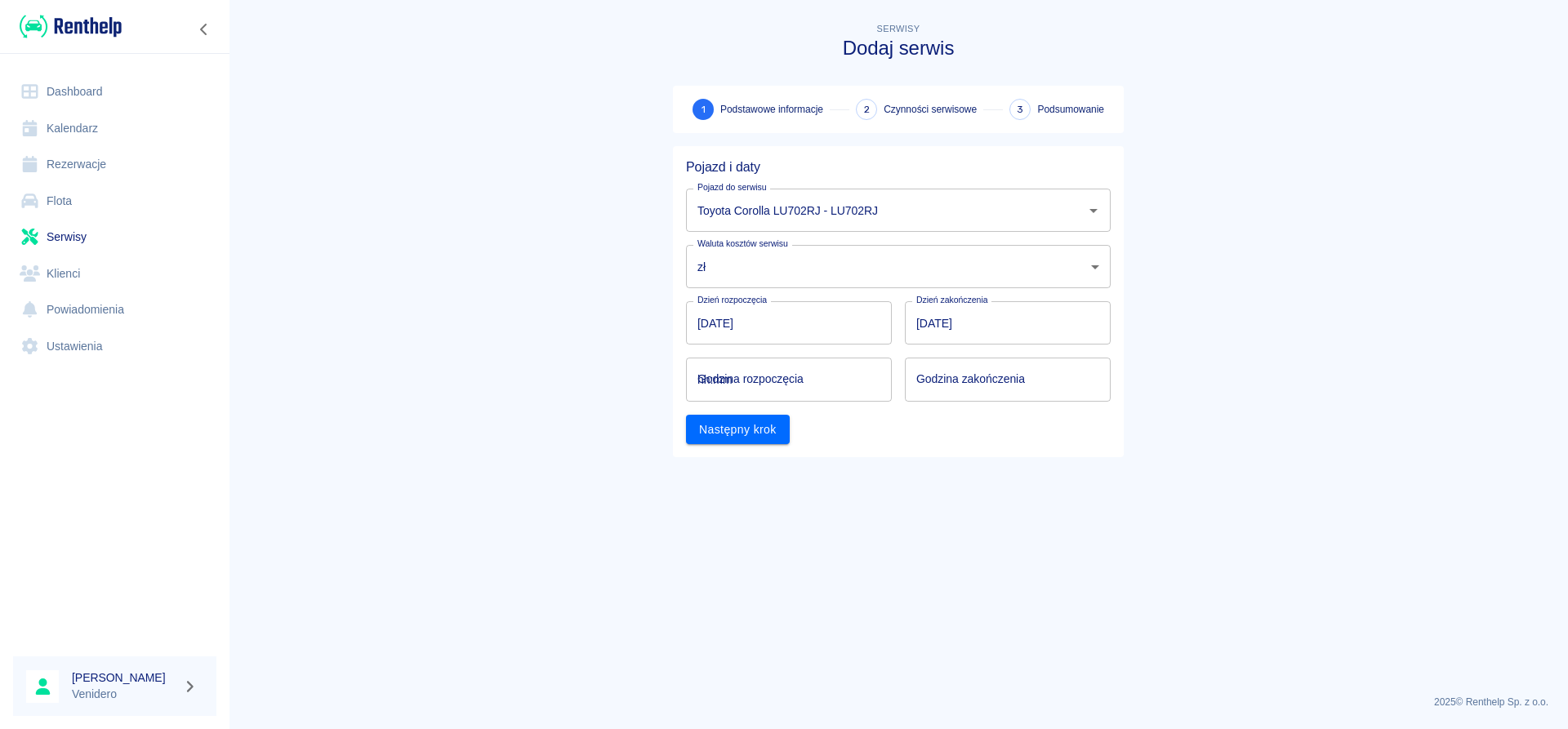
click at [746, 381] on input "hh:mm" at bounding box center [784, 379] width 194 height 44
type input "12:30"
click at [939, 380] on input "hh:mm" at bounding box center [1002, 379] width 194 height 44
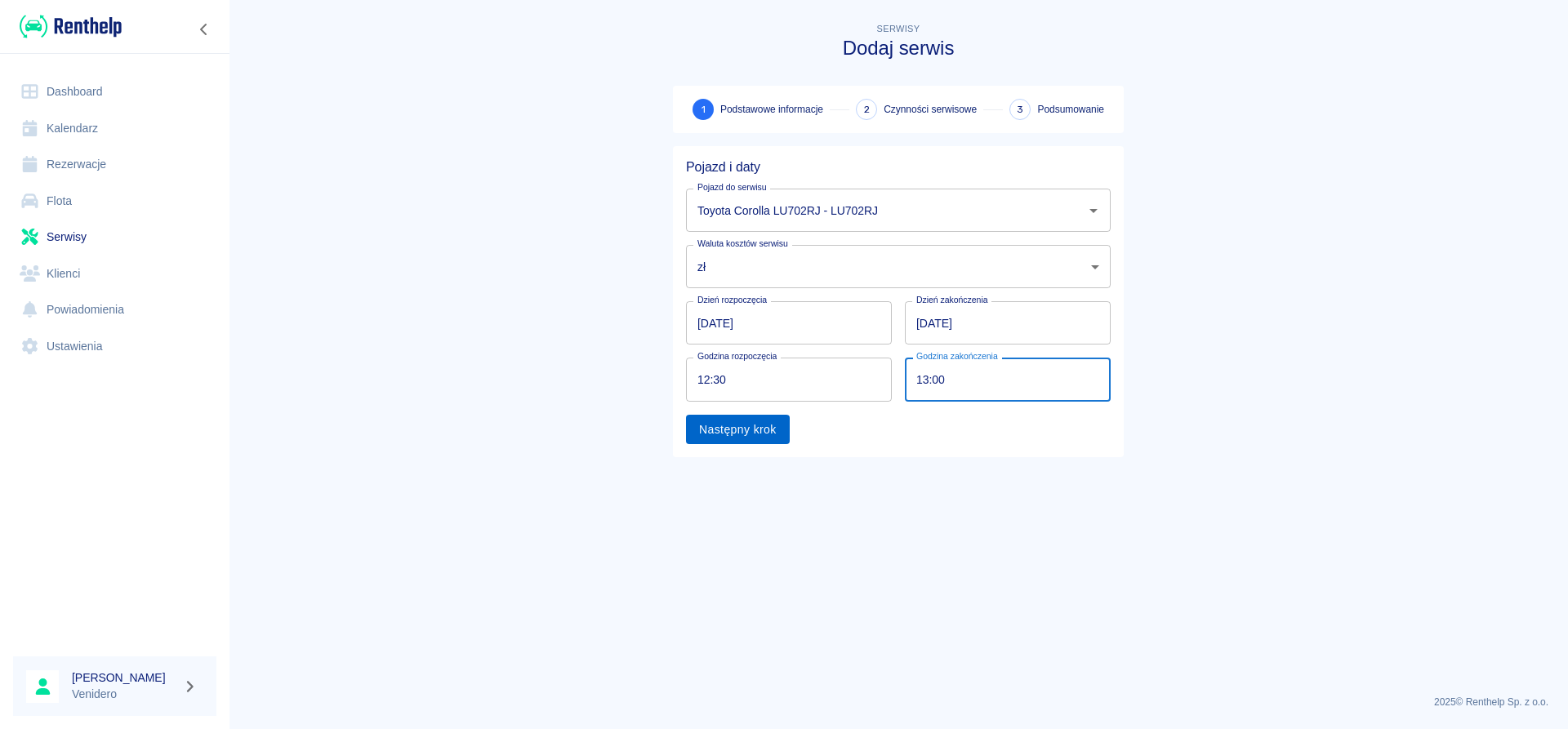
type input "13:00"
click at [754, 434] on button "Następny krok" at bounding box center [738, 430] width 103 height 30
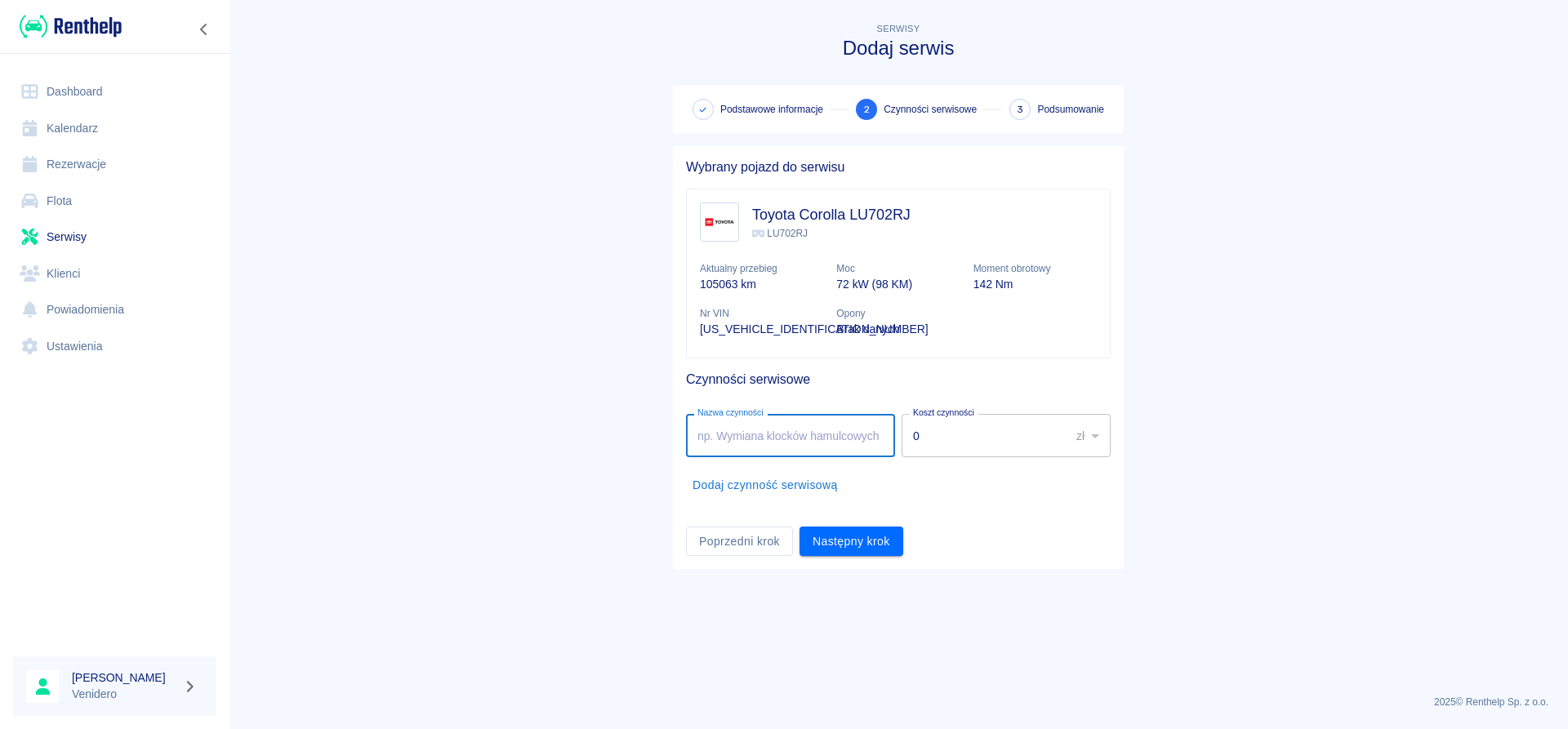
click at [766, 438] on input "Nazwa czynności" at bounding box center [791, 436] width 209 height 44
type input "Serwis gazowy. [STREET_ADDRESS]."
click at [839, 537] on button "Następny krok" at bounding box center [851, 542] width 103 height 30
